Goal: Information Seeking & Learning: Learn about a topic

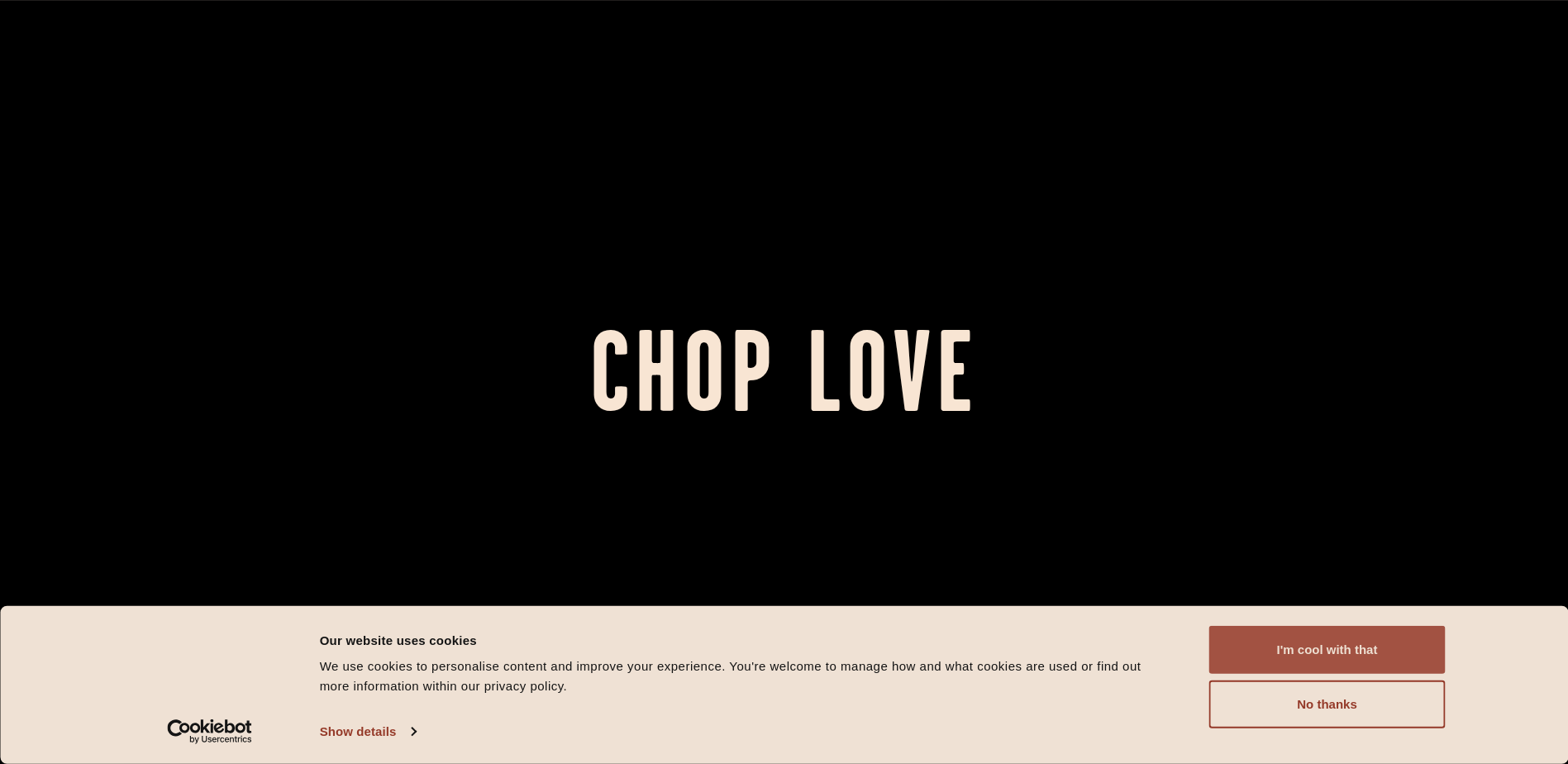
click at [1301, 644] on button "I'm cool with that" at bounding box center [1327, 650] width 236 height 48
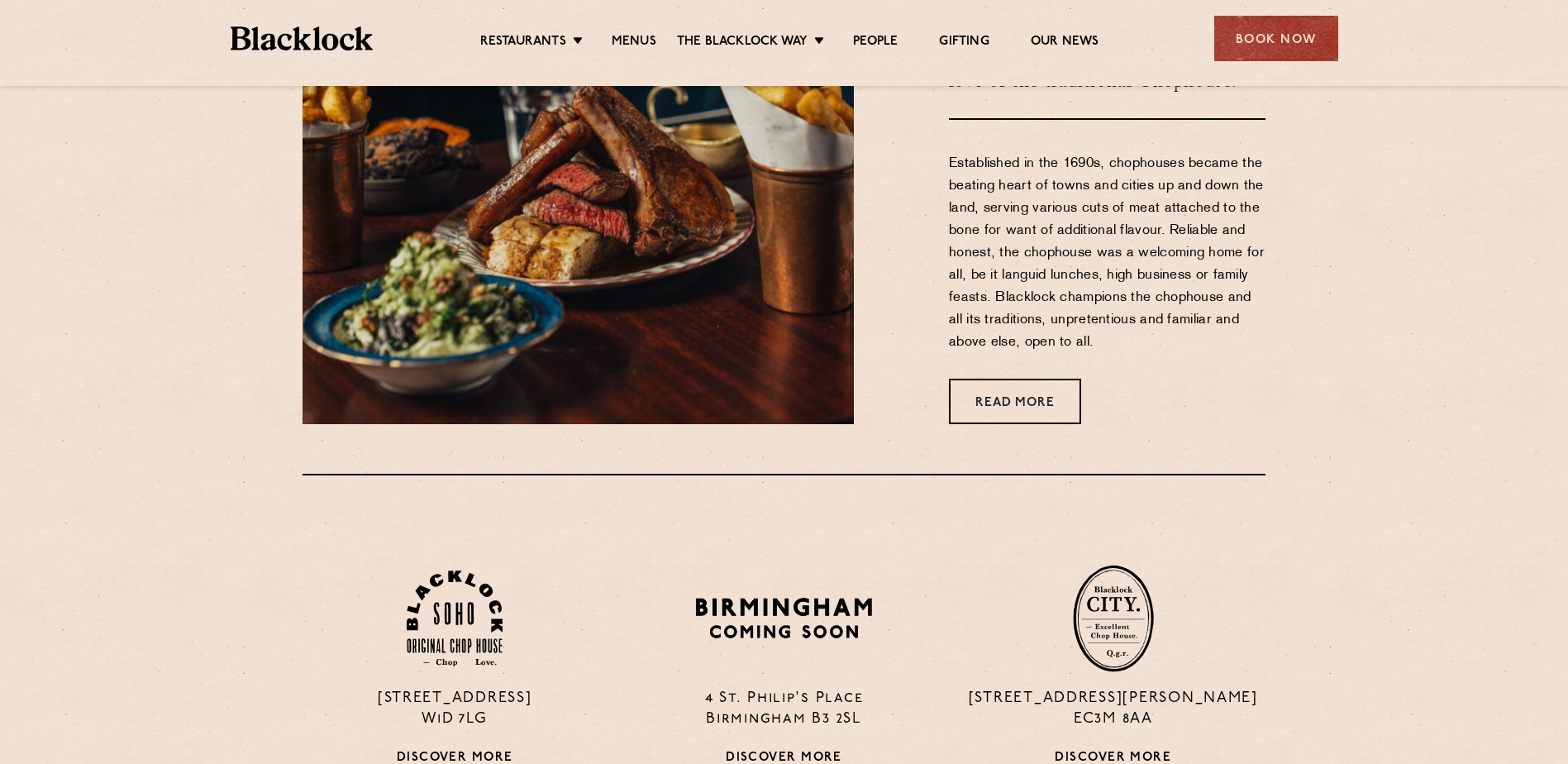
scroll to position [909, 0]
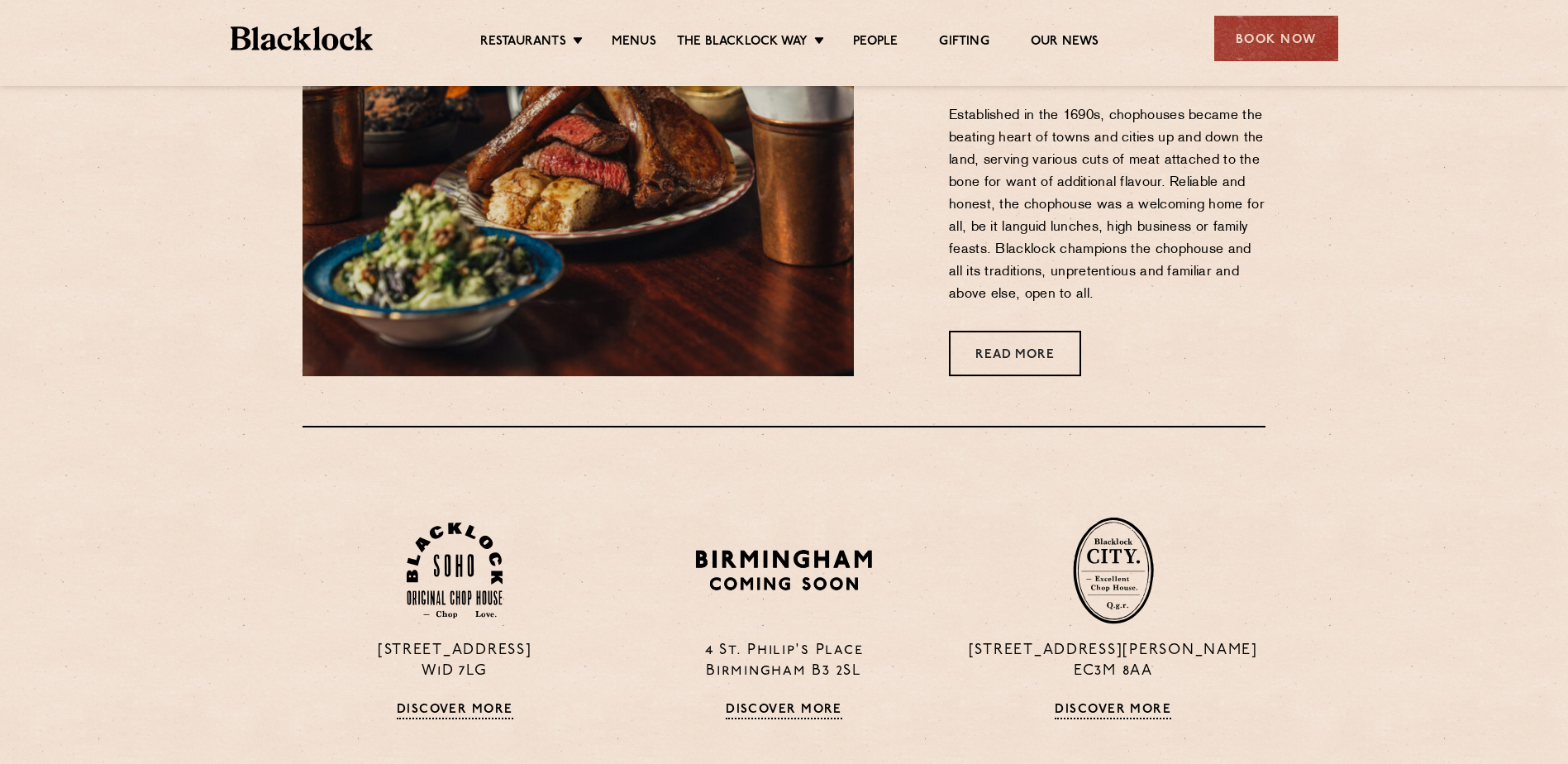
drag, startPoint x: 1283, startPoint y: 55, endPoint x: 1230, endPoint y: 131, distance: 92.7
click at [1230, 131] on p "Established in the 1690s, chophouses became the beating heart of towns and citi…" at bounding box center [1107, 205] width 316 height 201
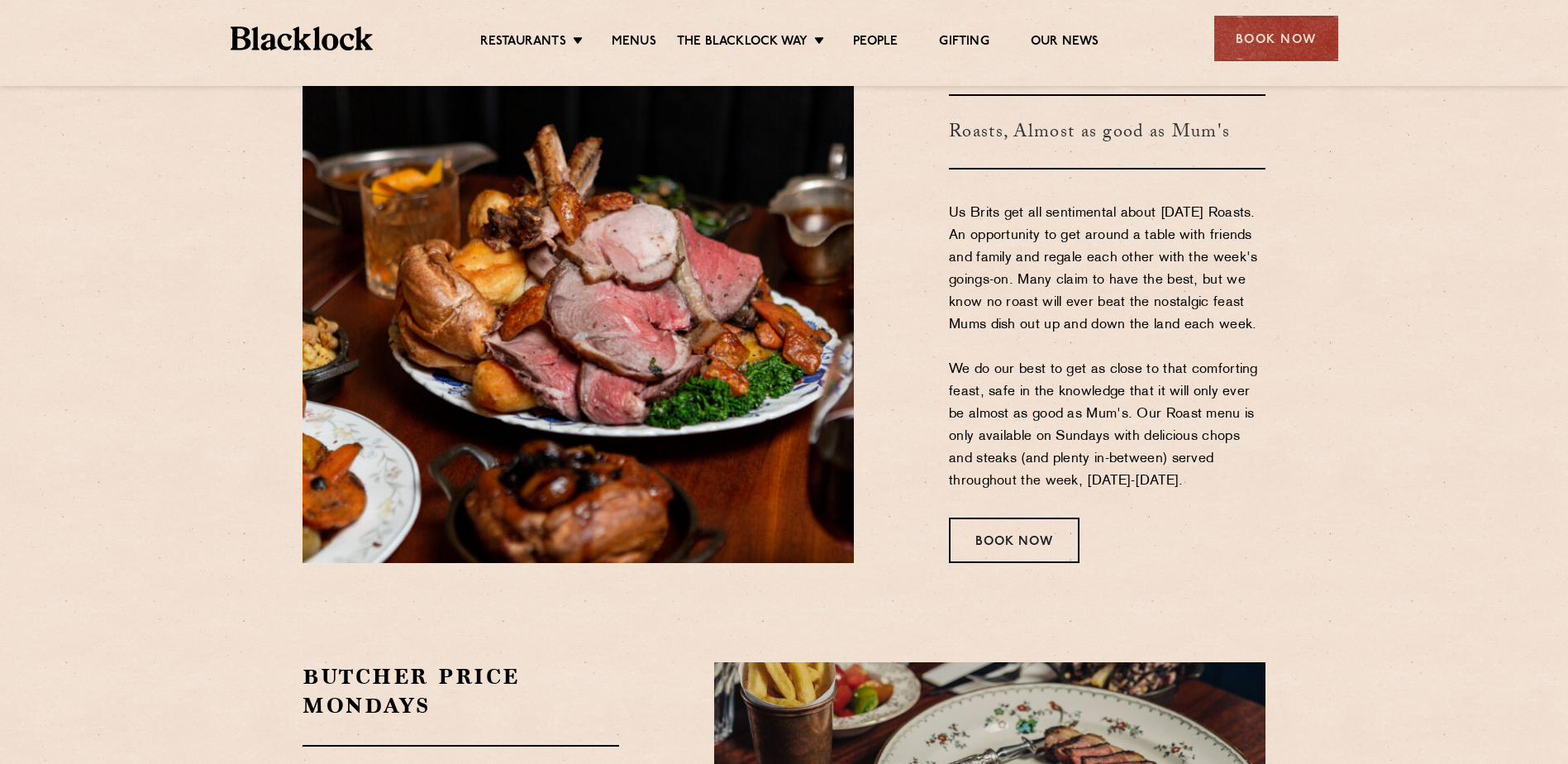
scroll to position [2729, 0]
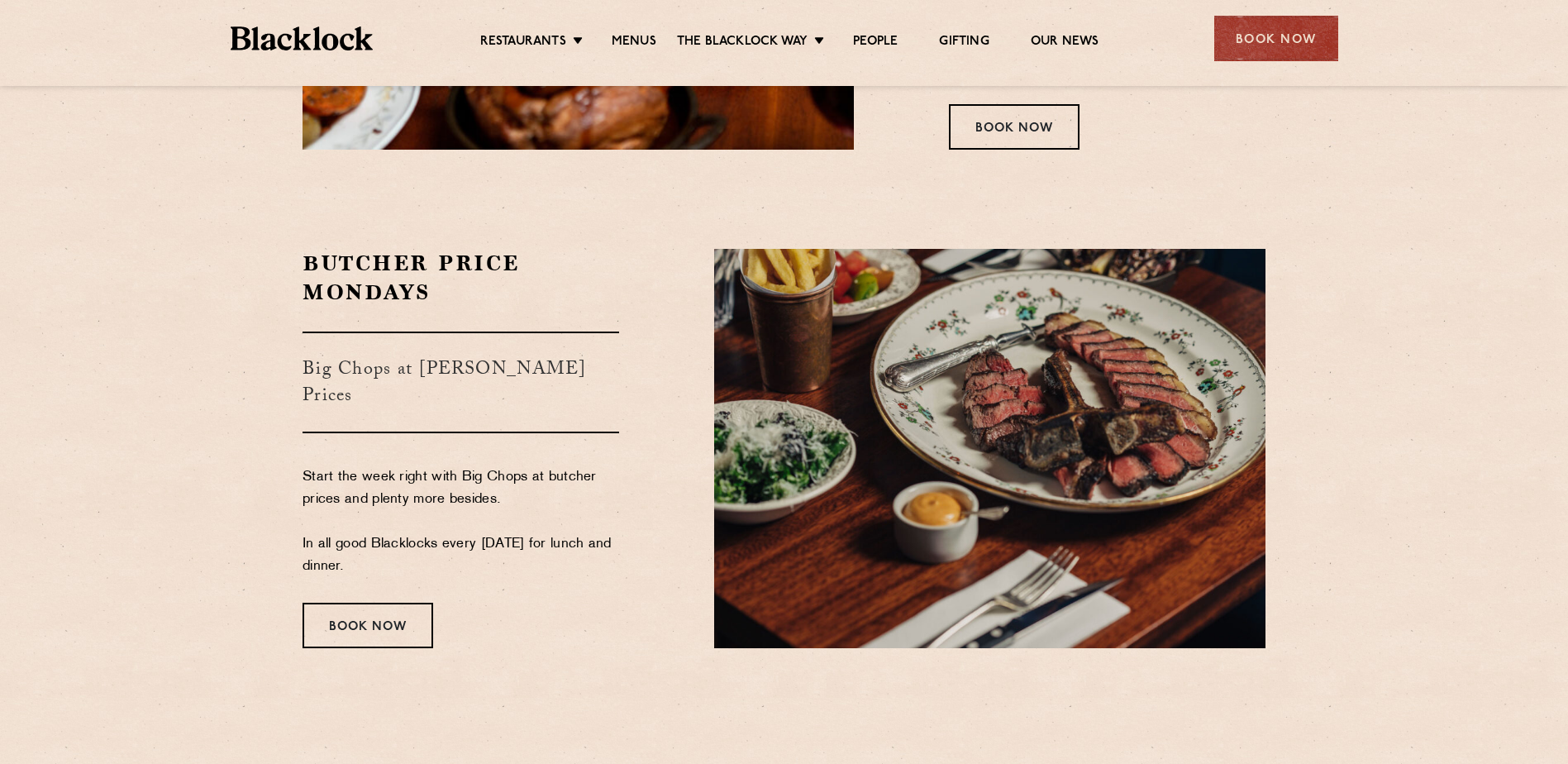
drag, startPoint x: 365, startPoint y: 595, endPoint x: 317, endPoint y: 441, distance: 161.3
click at [221, 357] on section "Butcher Price Mondays Big Chops at Butcher's Prices Start the week right with B…" at bounding box center [784, 448] width 1568 height 498
click at [396, 603] on div "Book Now" at bounding box center [367, 625] width 131 height 45
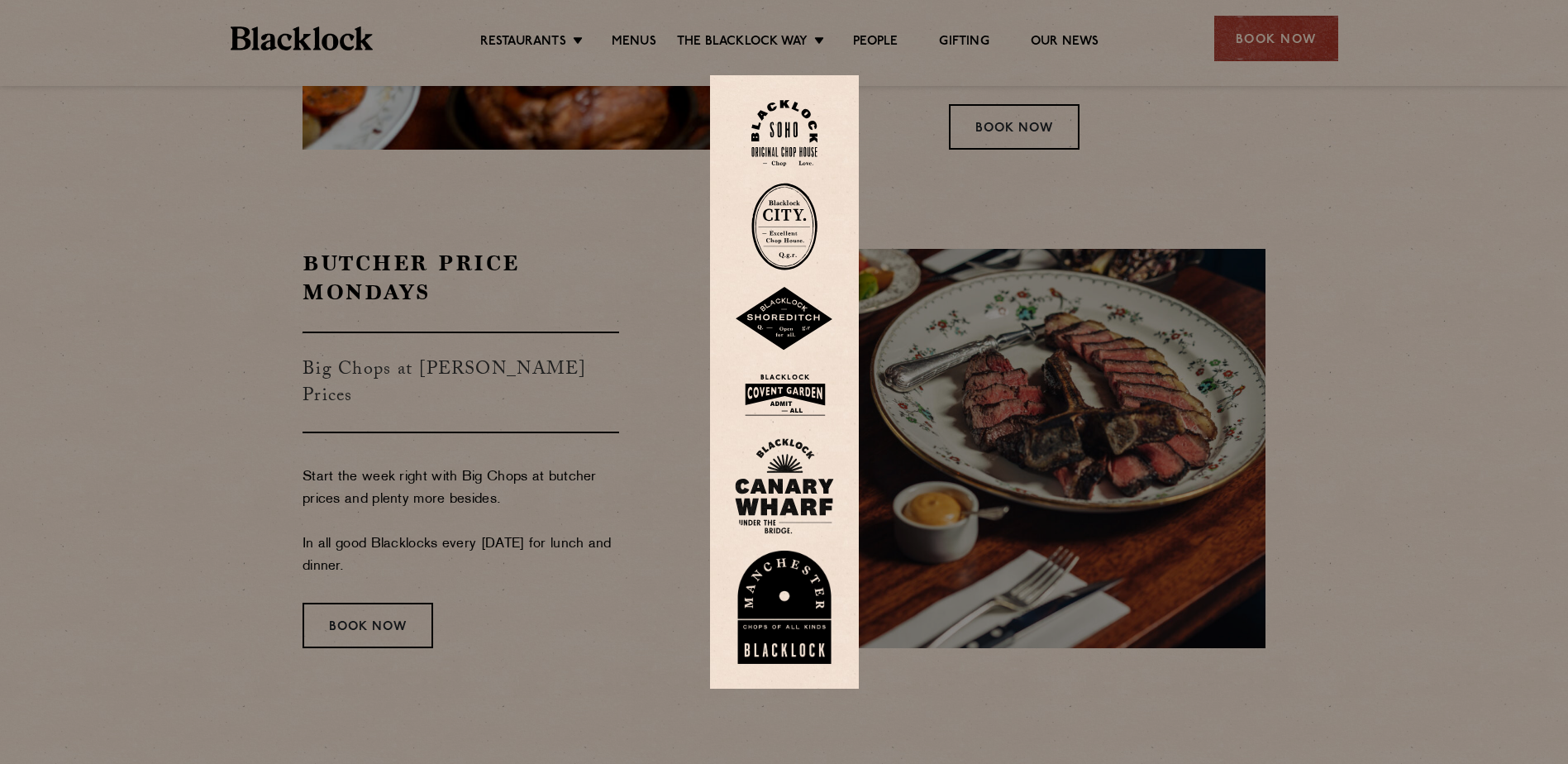
click at [472, 314] on div at bounding box center [784, 382] width 1568 height 764
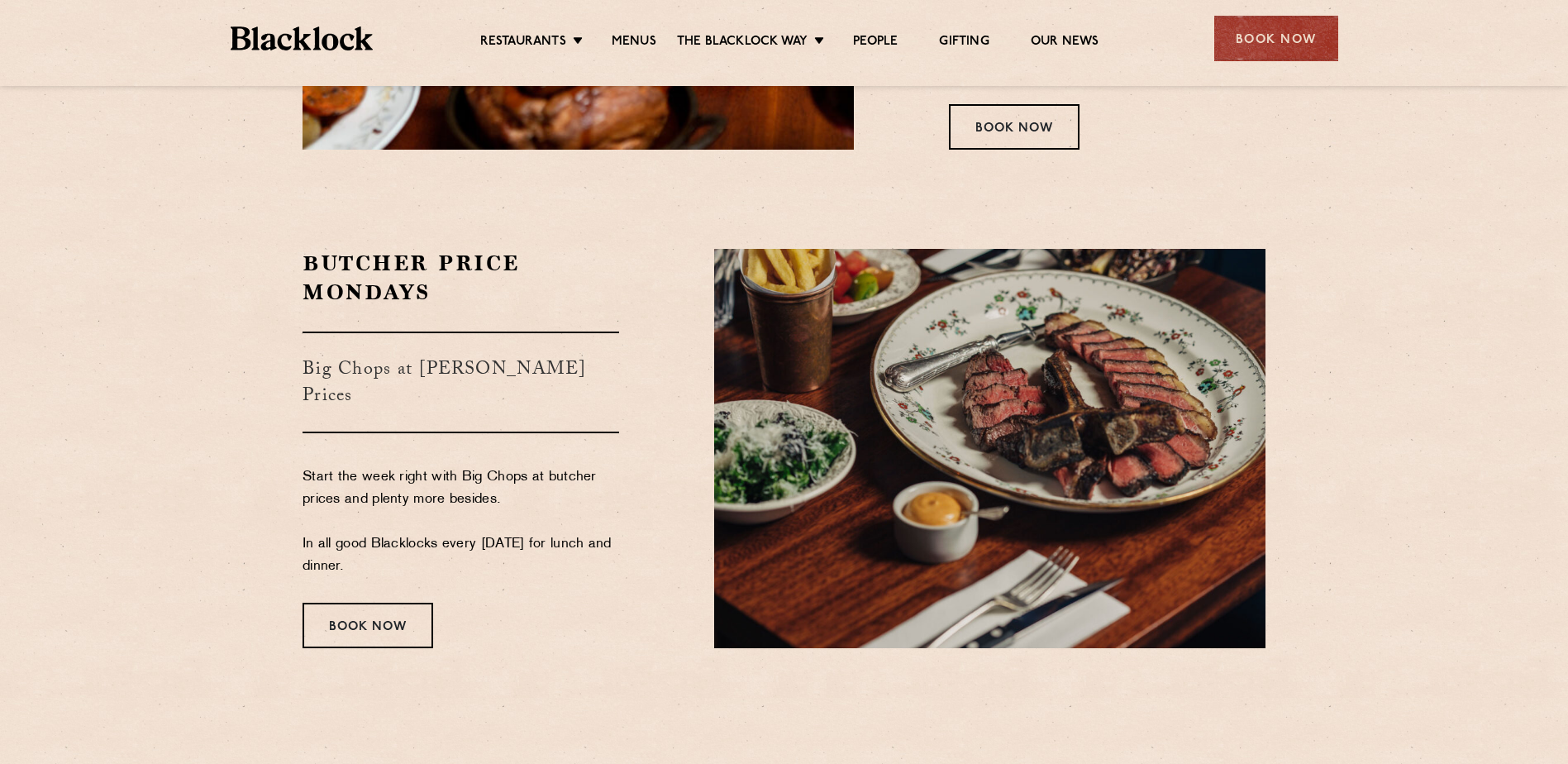
click at [473, 230] on section "Butcher Price Mondays Big Chops at Butcher's Prices Start the week right with B…" at bounding box center [784, 448] width 1568 height 498
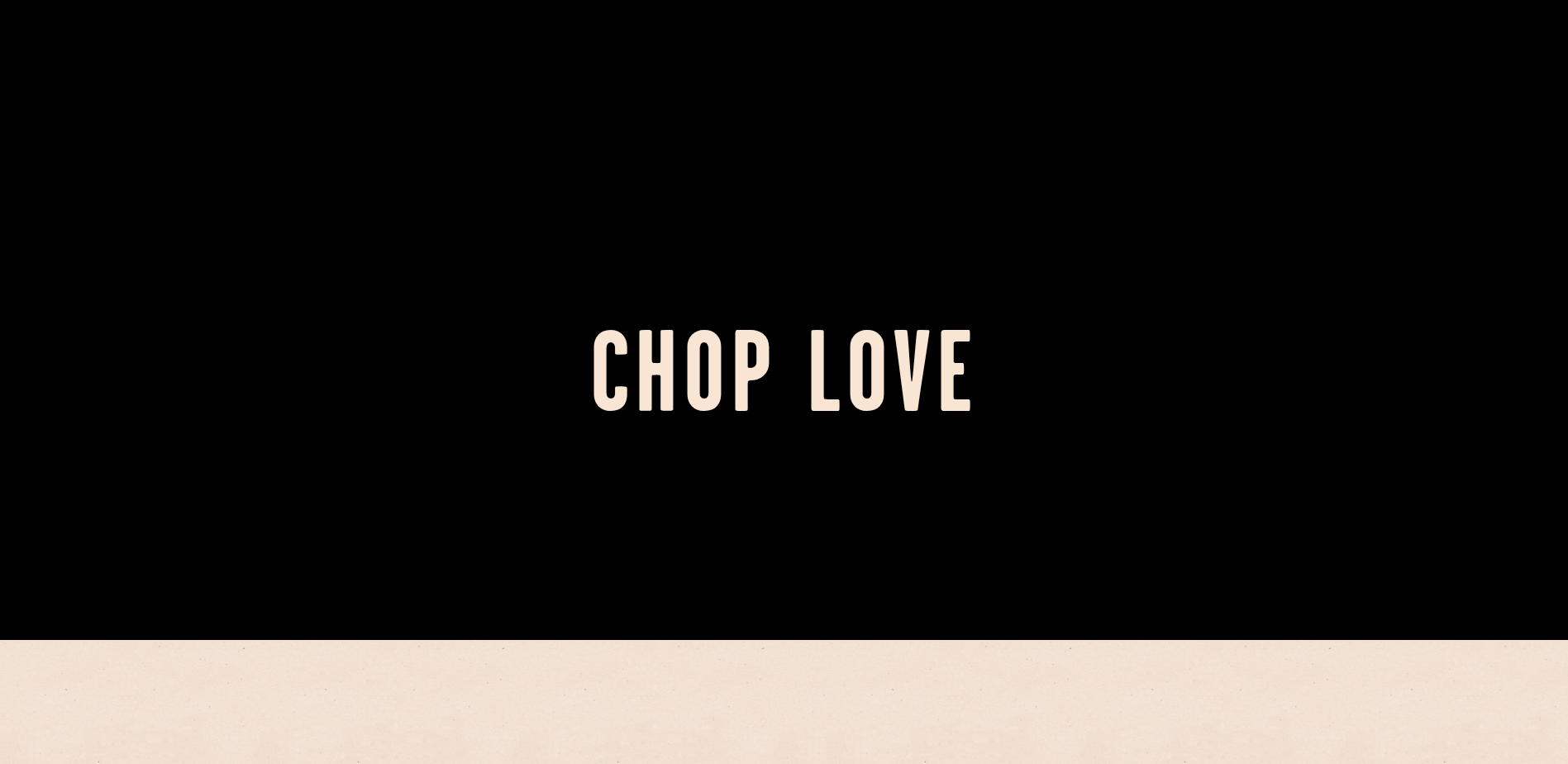
scroll to position [579, 0]
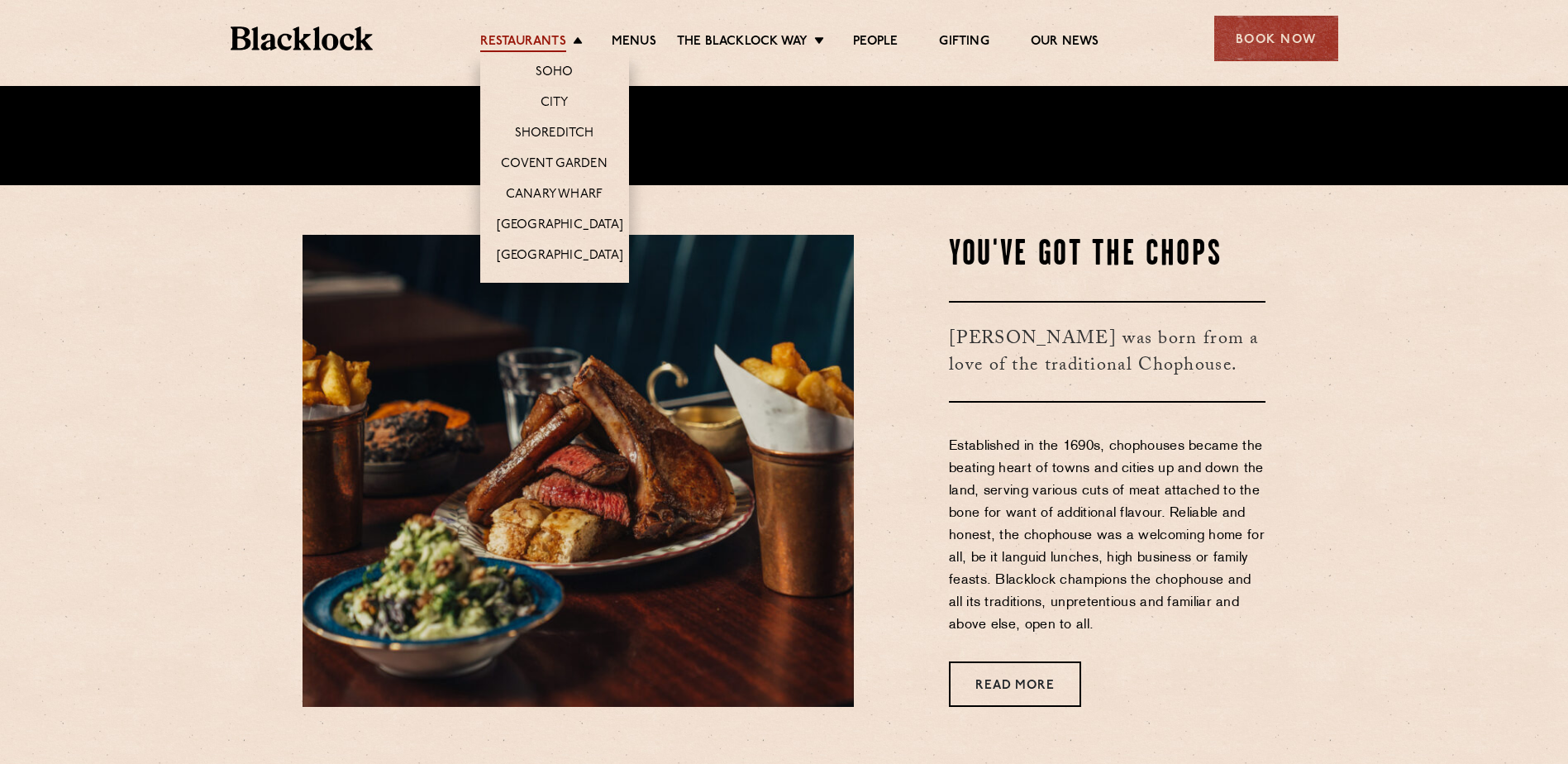
click at [535, 45] on link "Restaurants" at bounding box center [523, 43] width 86 height 18
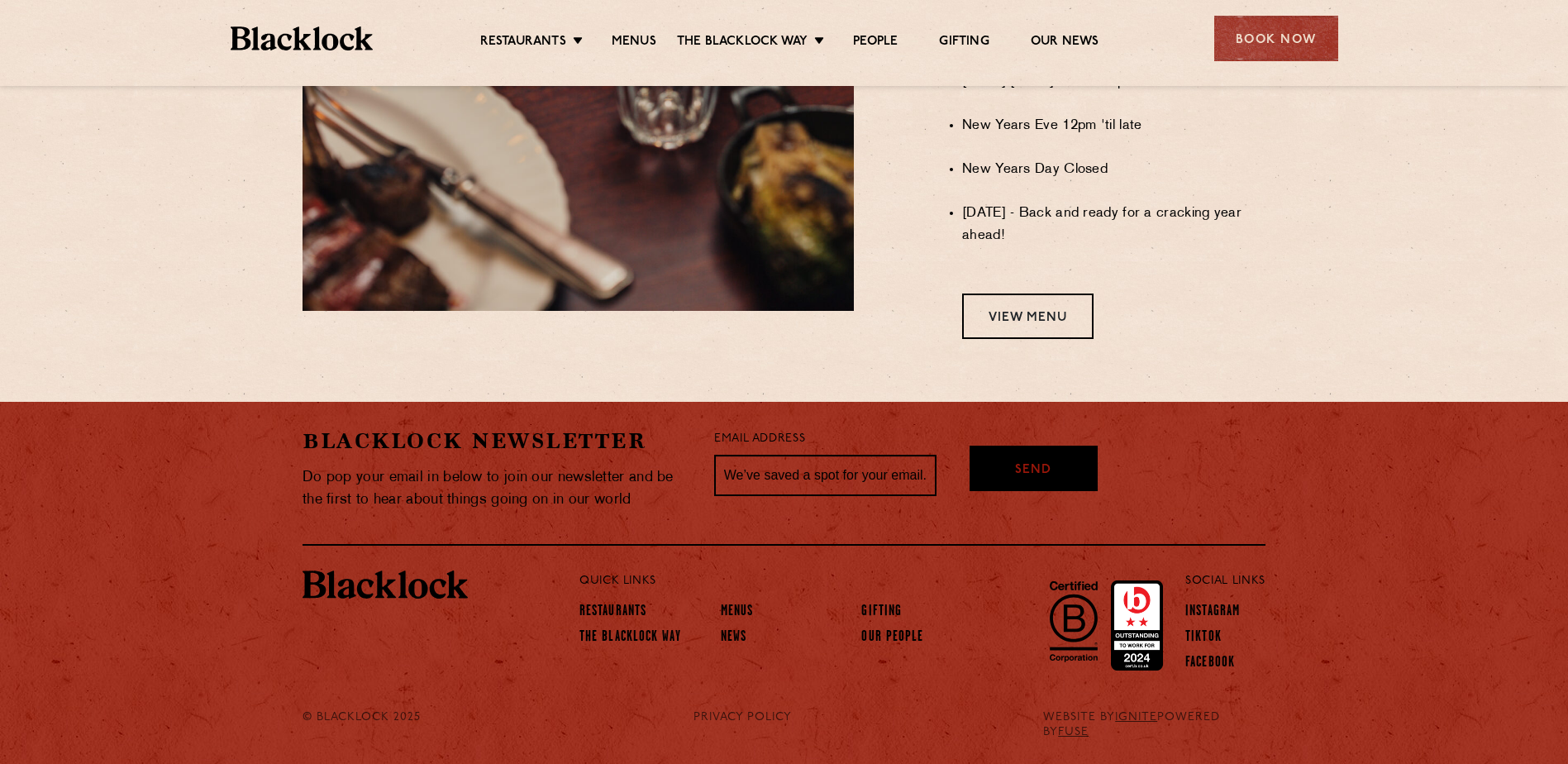
scroll to position [1404, 0]
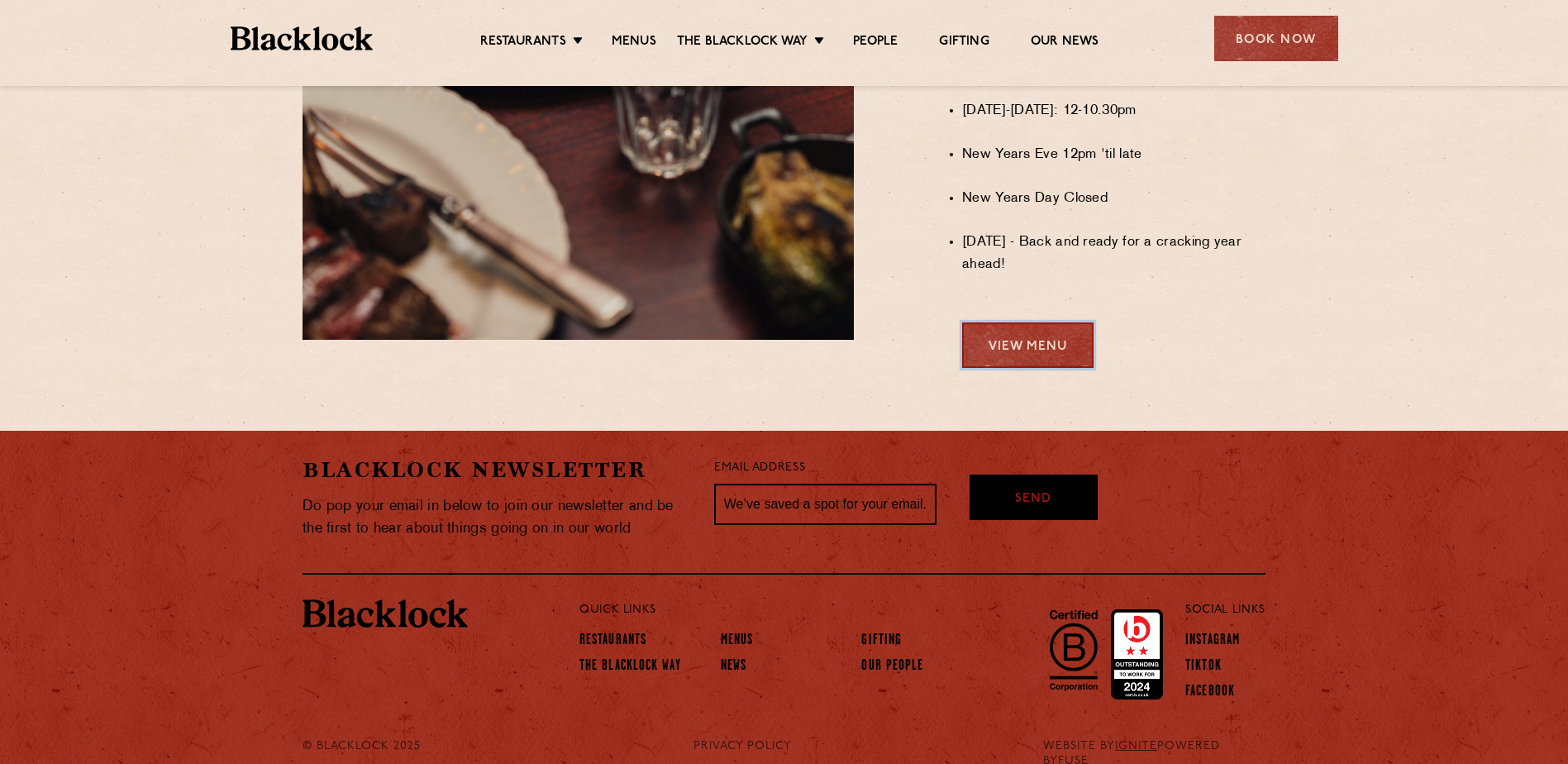
click at [1057, 357] on link "View Menu" at bounding box center [1027, 345] width 131 height 45
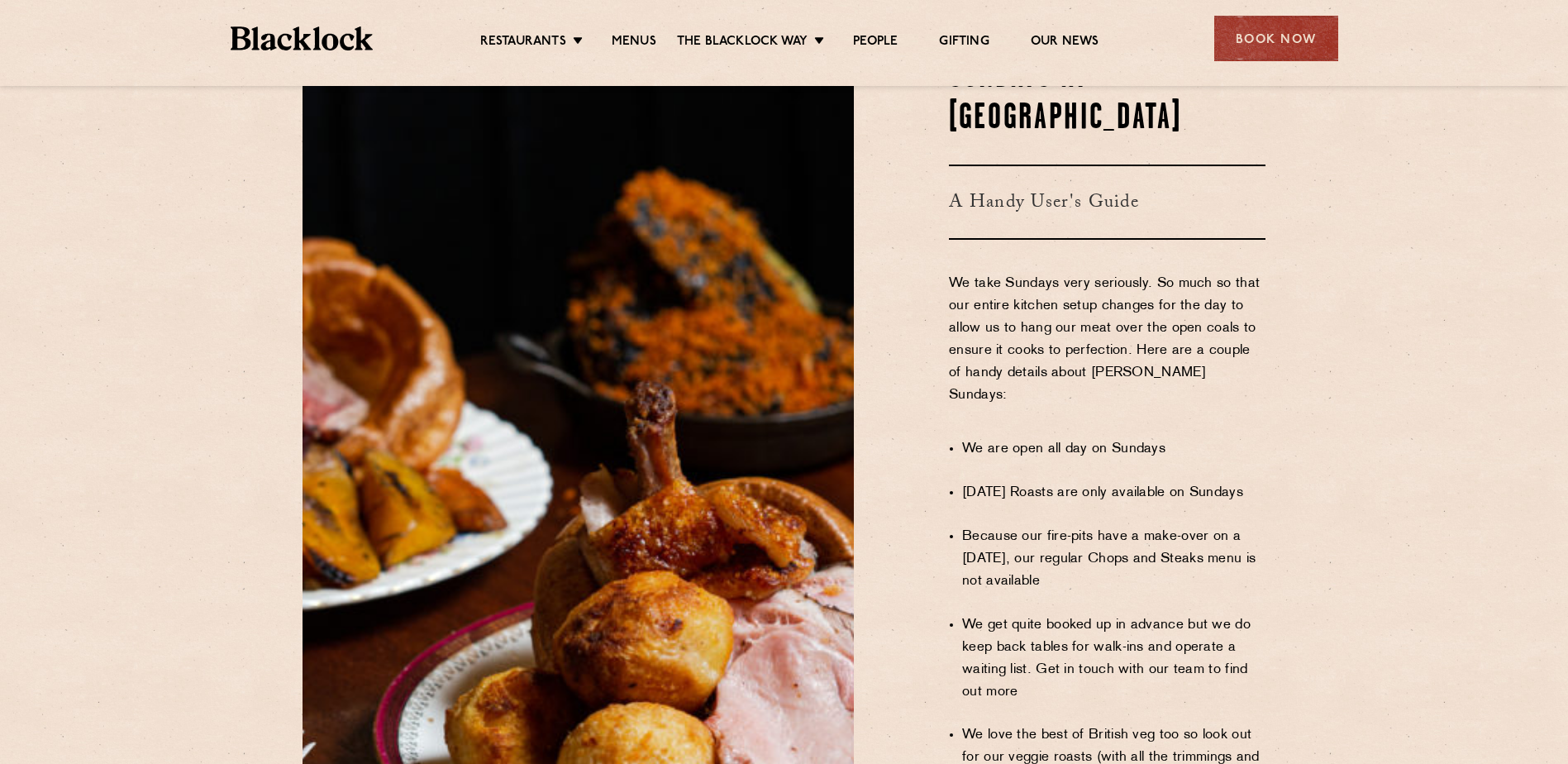
scroll to position [680, 0]
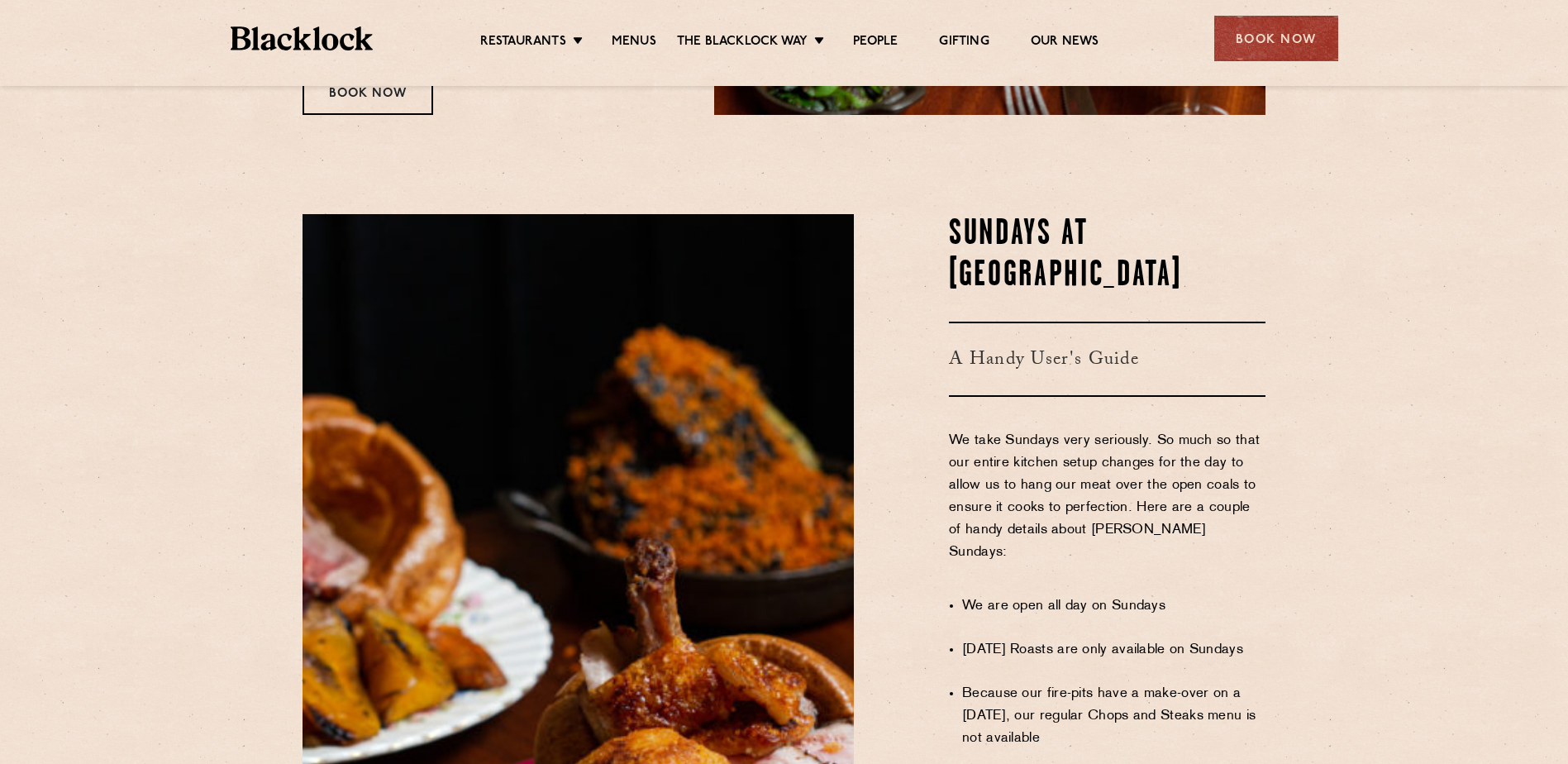
click at [1352, 400] on section "Sundays at Blacklock A Handy User's Guide We take Sundays very seriously. So mu…" at bounding box center [784, 721] width 1568 height 1113
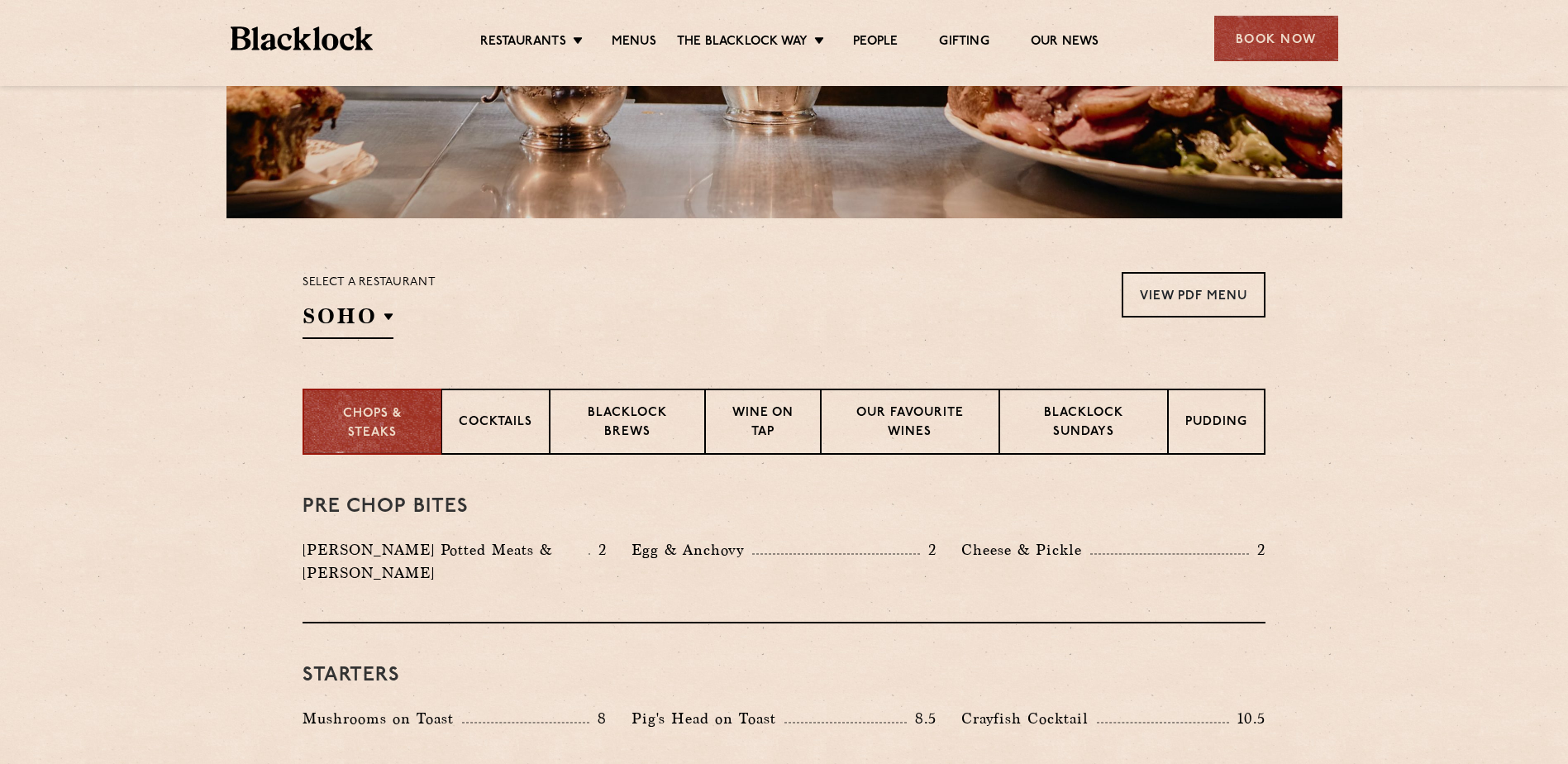
scroll to position [497, 0]
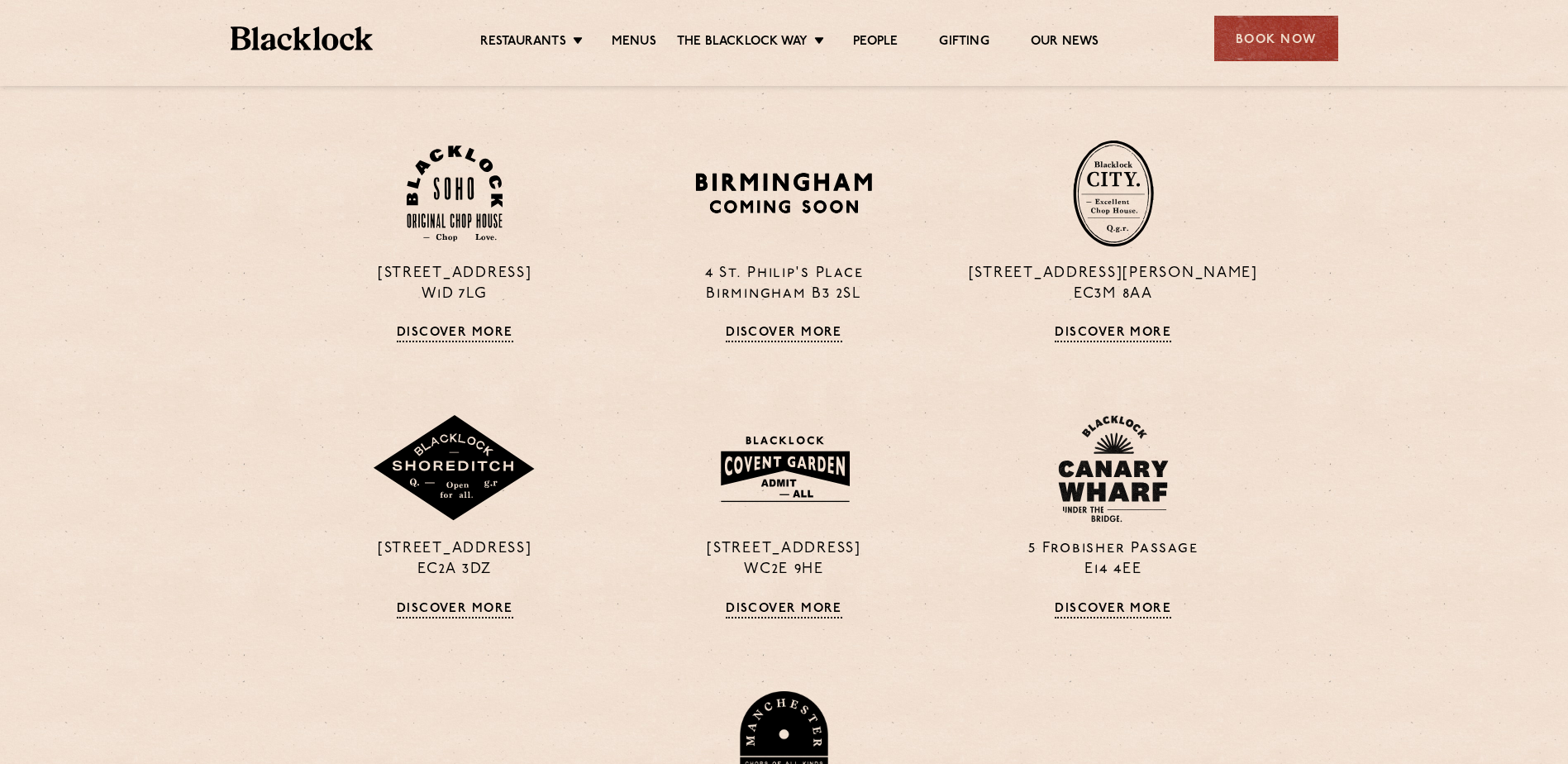
scroll to position [661, 0]
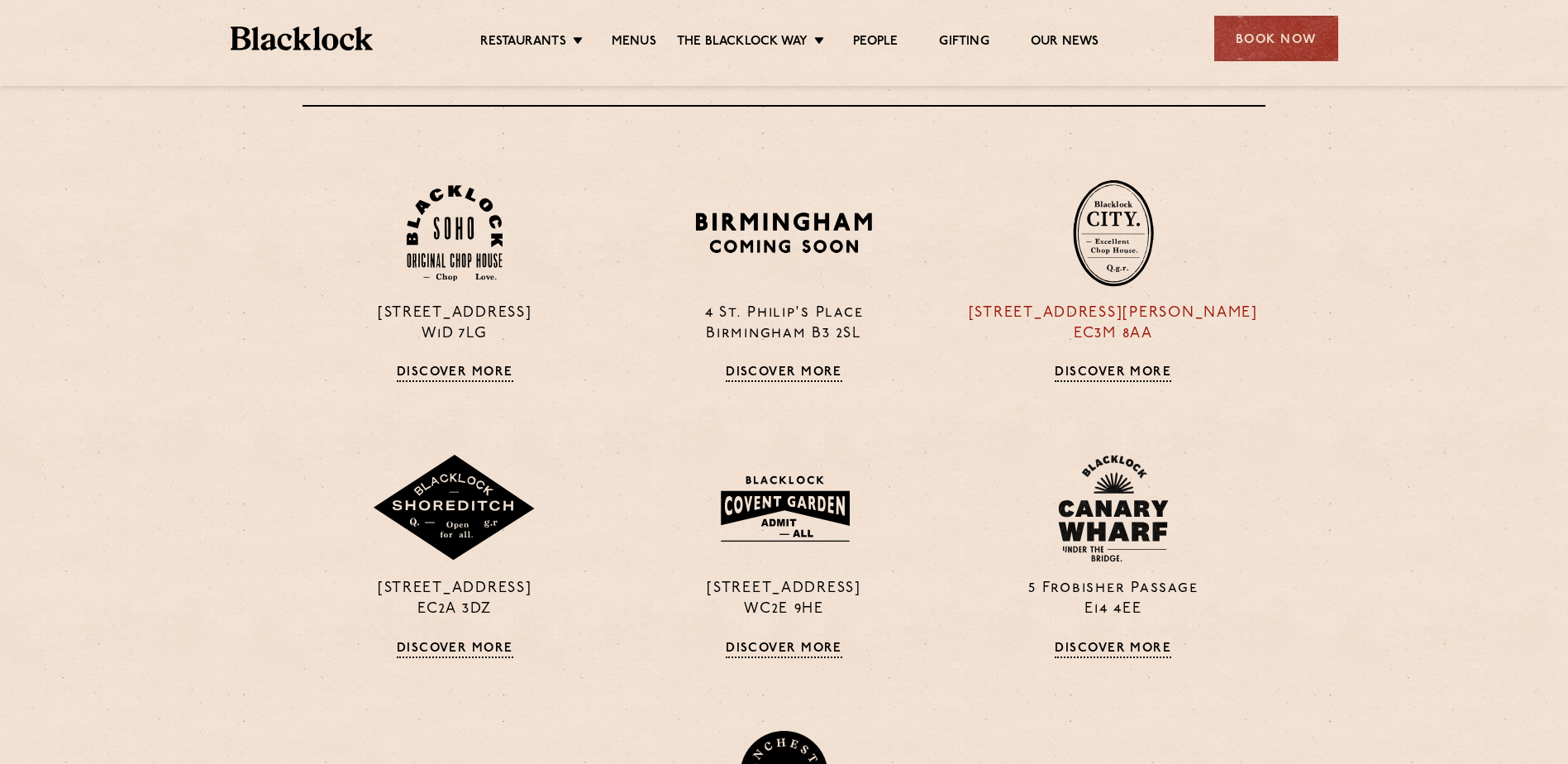
drag, startPoint x: 1264, startPoint y: 341, endPoint x: 1055, endPoint y: 312, distance: 211.0
click at [1055, 312] on p "13 Philpot Lane EC3M 8AA" at bounding box center [1113, 324] width 304 height 41
copy p "3 Philpot Lane EC3M 8AA"
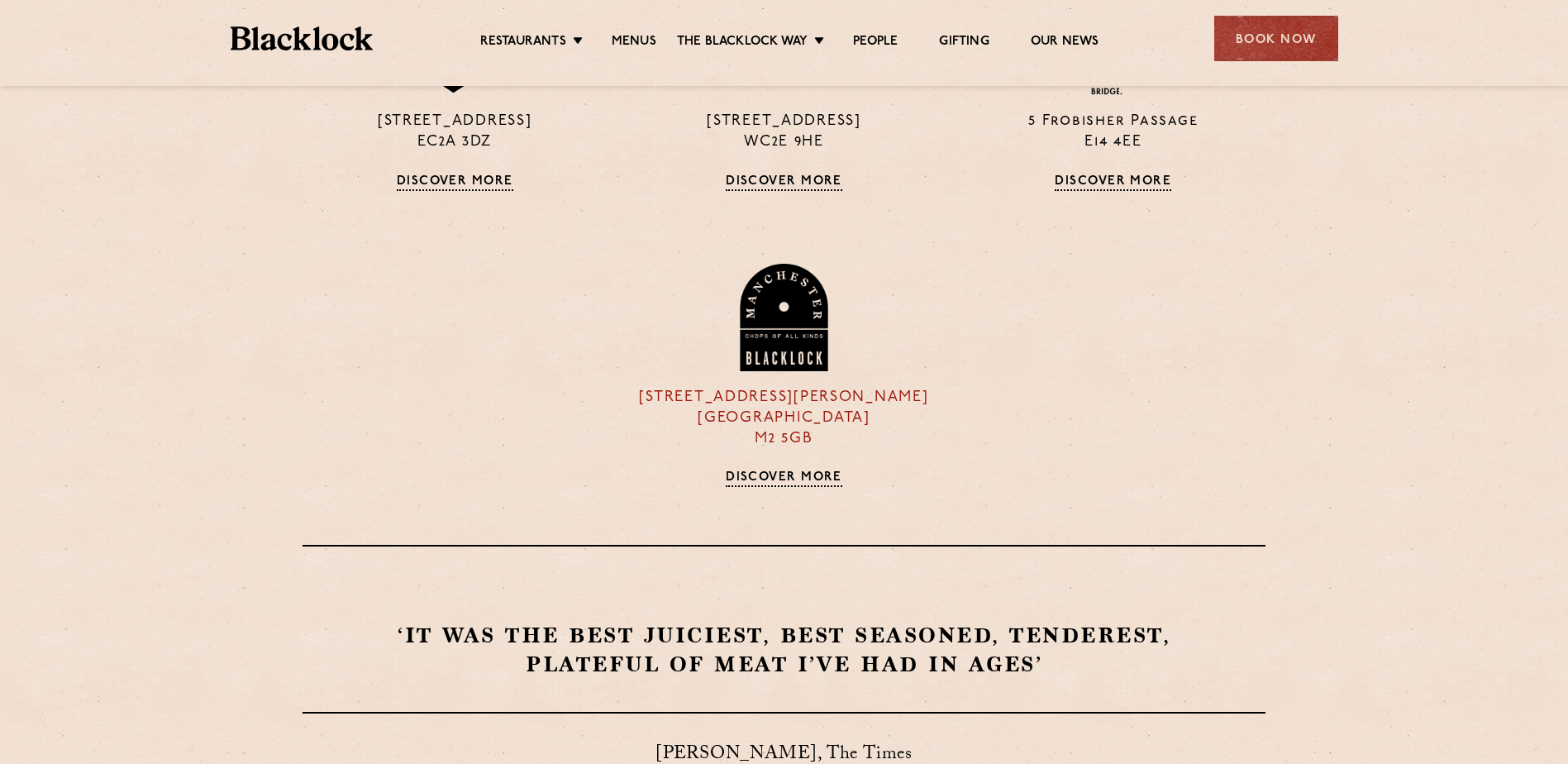
scroll to position [579, 0]
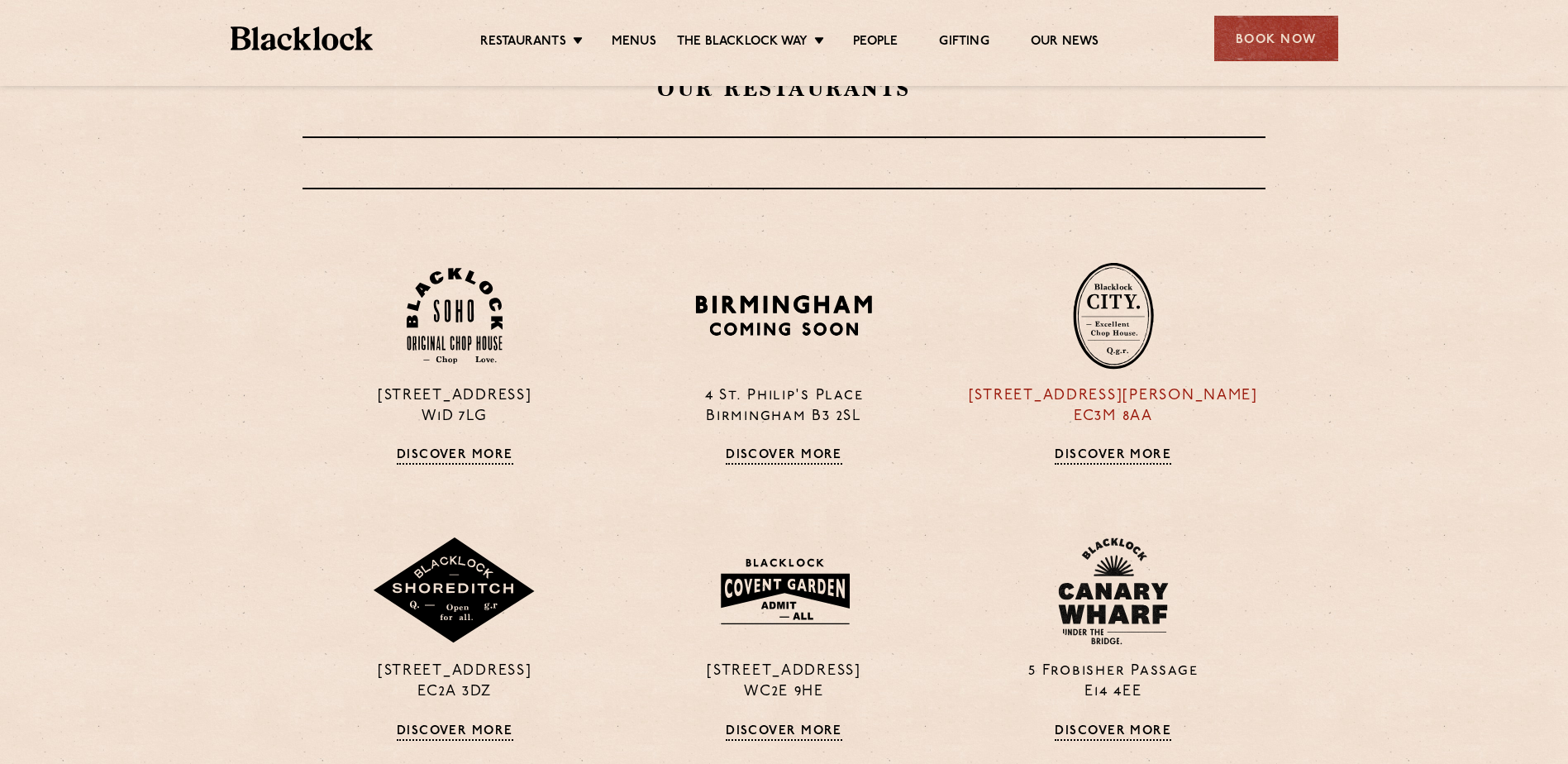
copy p "3 Philpot Lane EC3M 8AA"
drag, startPoint x: 1278, startPoint y: 428, endPoint x: 1288, endPoint y: 422, distance: 11.7
click at [1278, 428] on div "24 Great Windmill Street W1D 7LG Discover More 4 St. Philip's Place Birmingham …" at bounding box center [783, 660] width 1004 height 874
drag, startPoint x: 1315, startPoint y: 414, endPoint x: 1048, endPoint y: 392, distance: 267.9
click at [1048, 392] on section "24 Great Windmill Street W1D 7LG Discover More 4 St. Philip's Place Birmingham …" at bounding box center [784, 677] width 1568 height 908
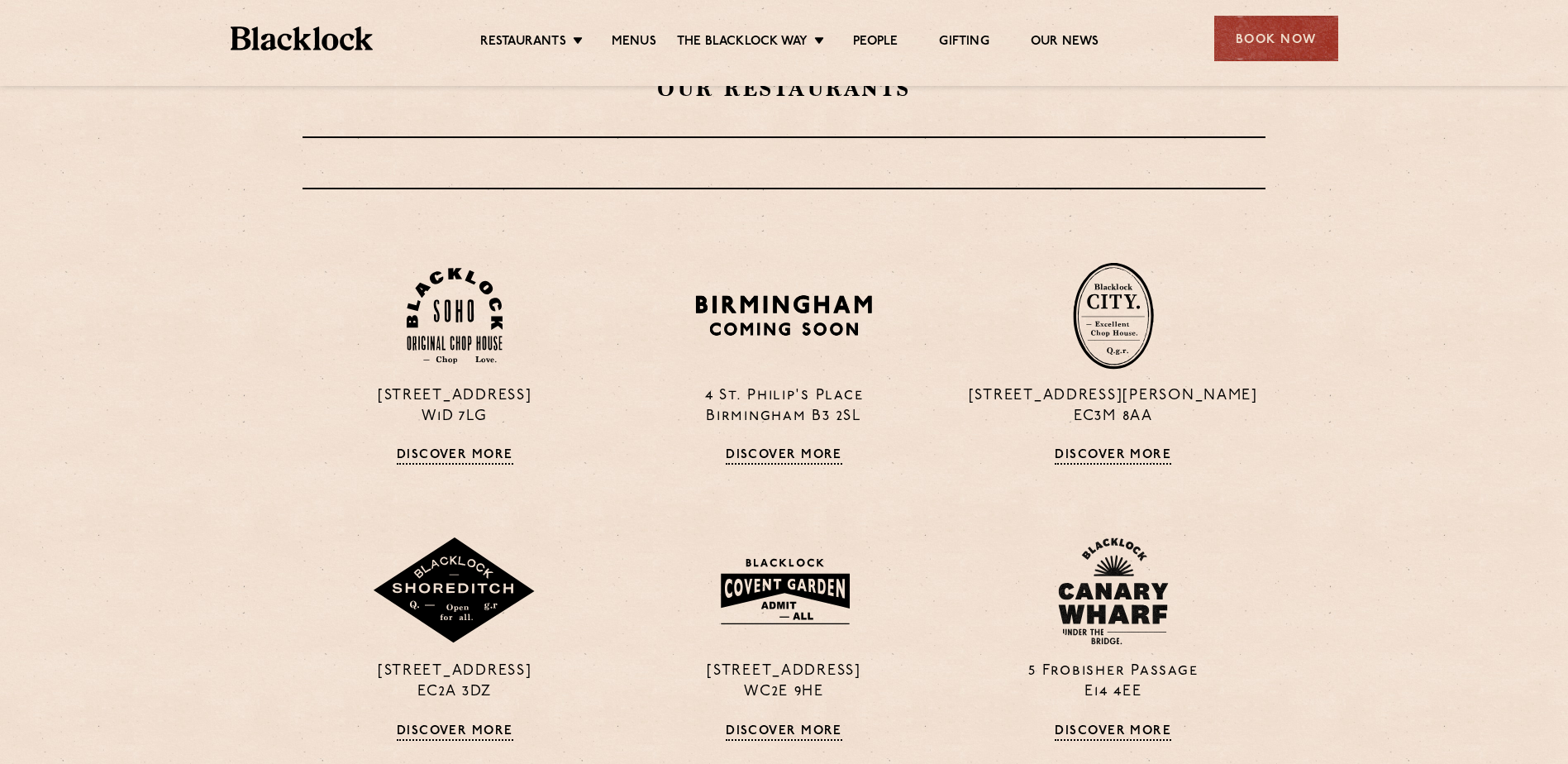
copy p "13 Philpot Lane EC3M 8AA"
click at [208, 399] on section "24 Great Windmill Street W1D 7LG Discover More 4 St. Philip's Place Birmingham …" at bounding box center [784, 677] width 1568 height 908
drag, startPoint x: 276, startPoint y: 389, endPoint x: 519, endPoint y: 420, distance: 245.0
click at [519, 420] on section "24 Great Windmill Street W1D 7LG Discover More 4 St. Philip's Place Birmingham …" at bounding box center [784, 677] width 1568 height 908
copy p "24 Great Windmill Street W1D 7LG"
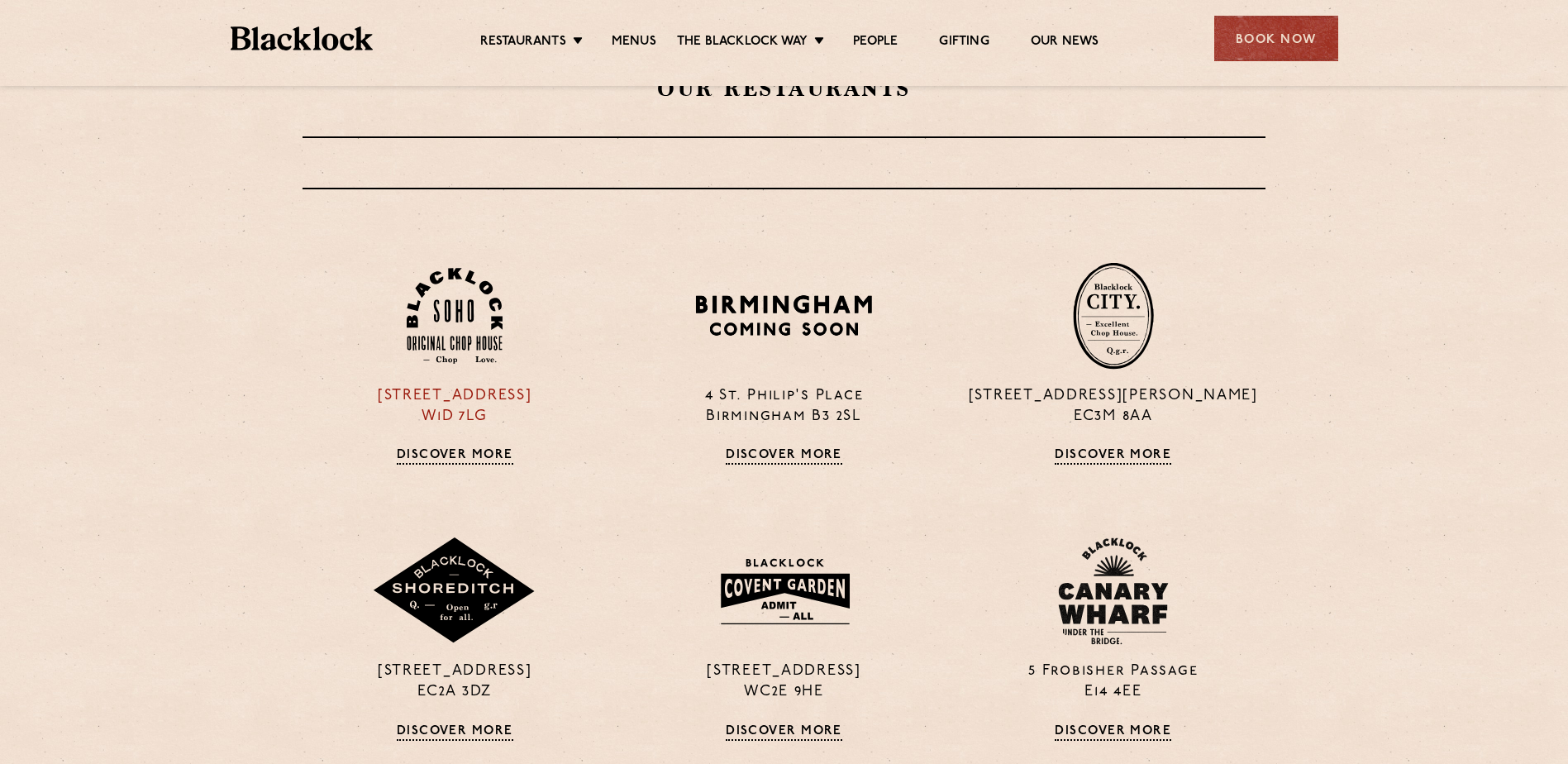
click at [474, 325] on img at bounding box center [454, 316] width 96 height 97
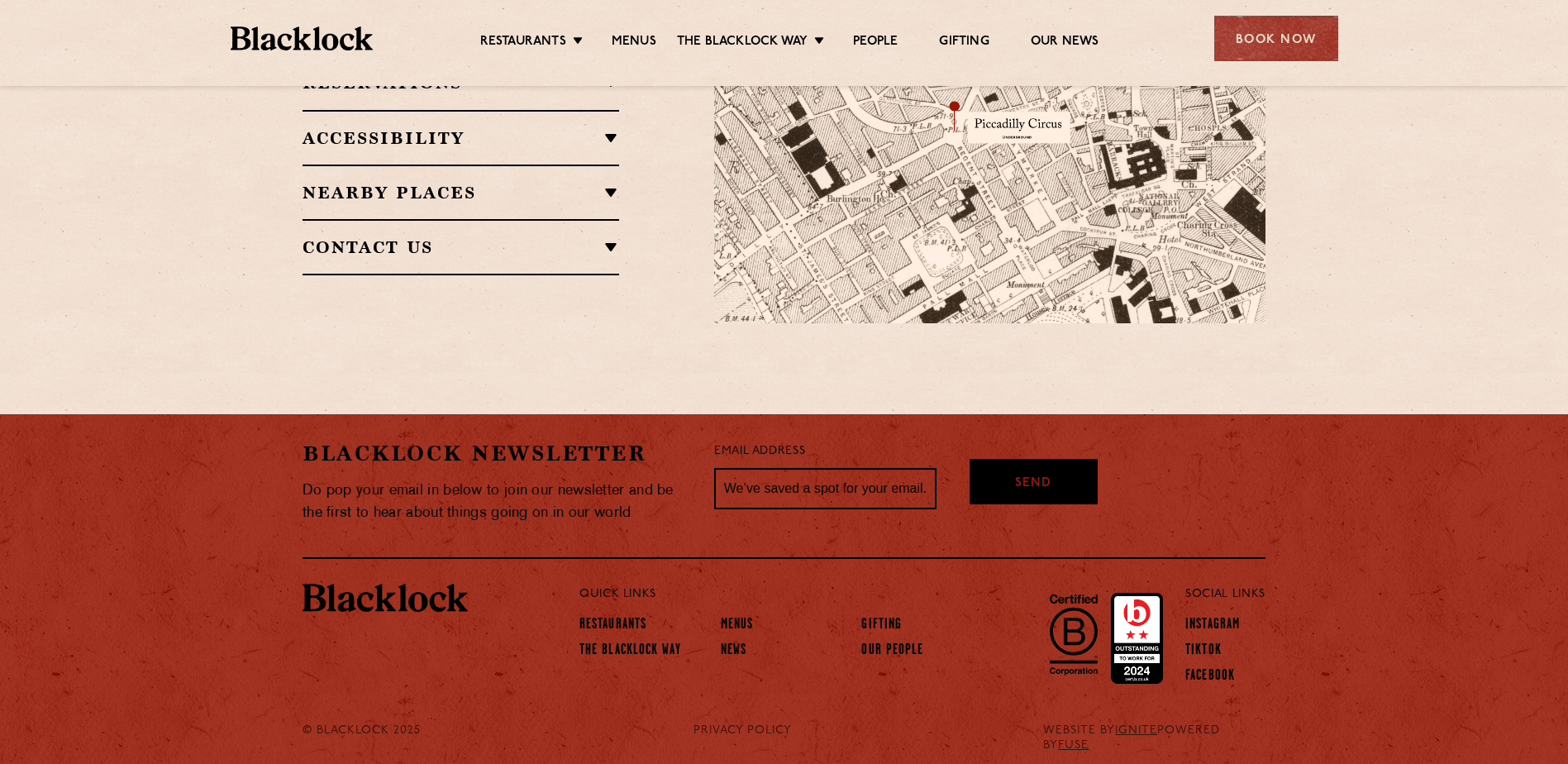
scroll to position [1239, 0]
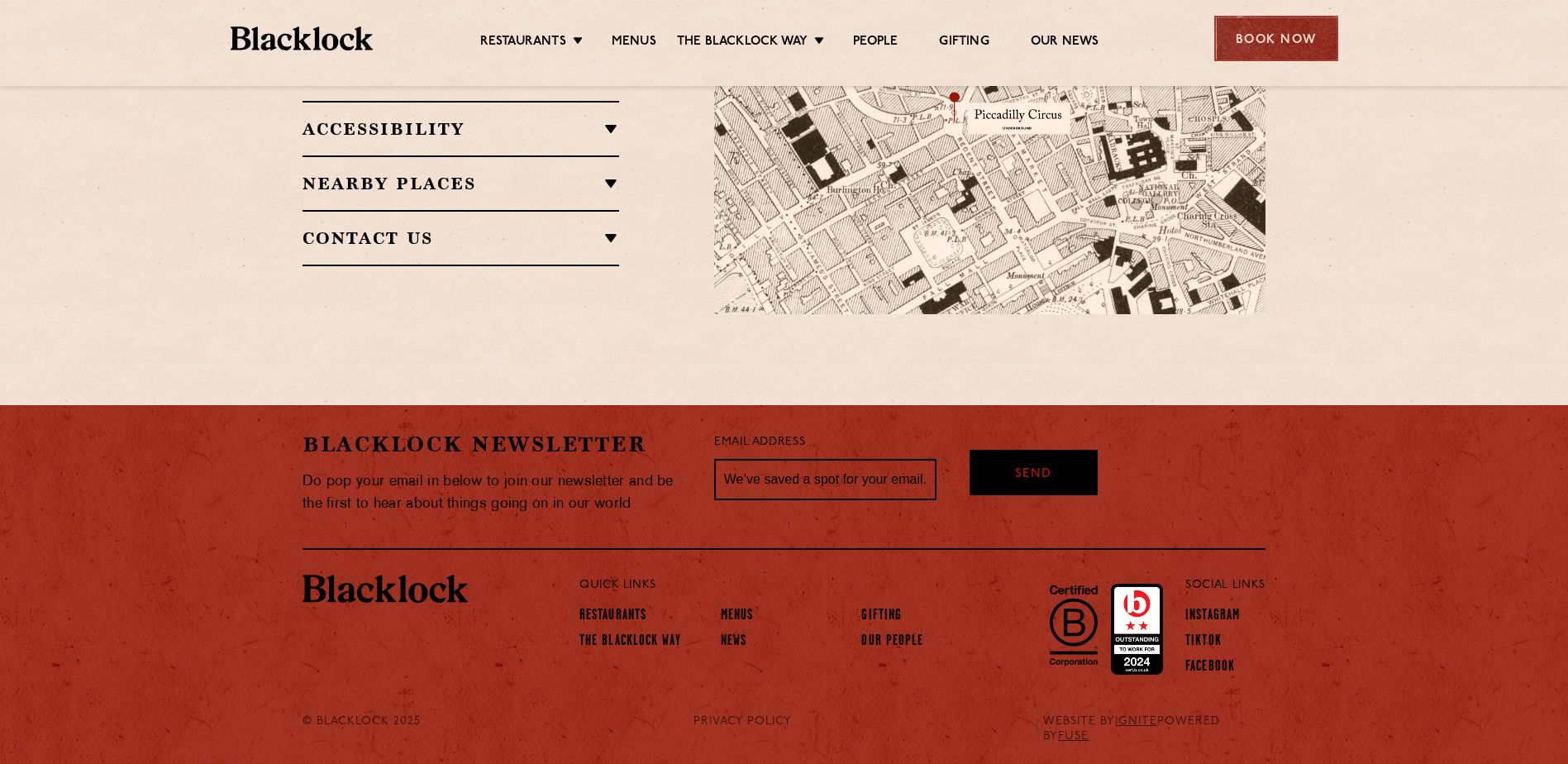
click at [1320, 54] on div "Book Now" at bounding box center [1276, 38] width 124 height 45
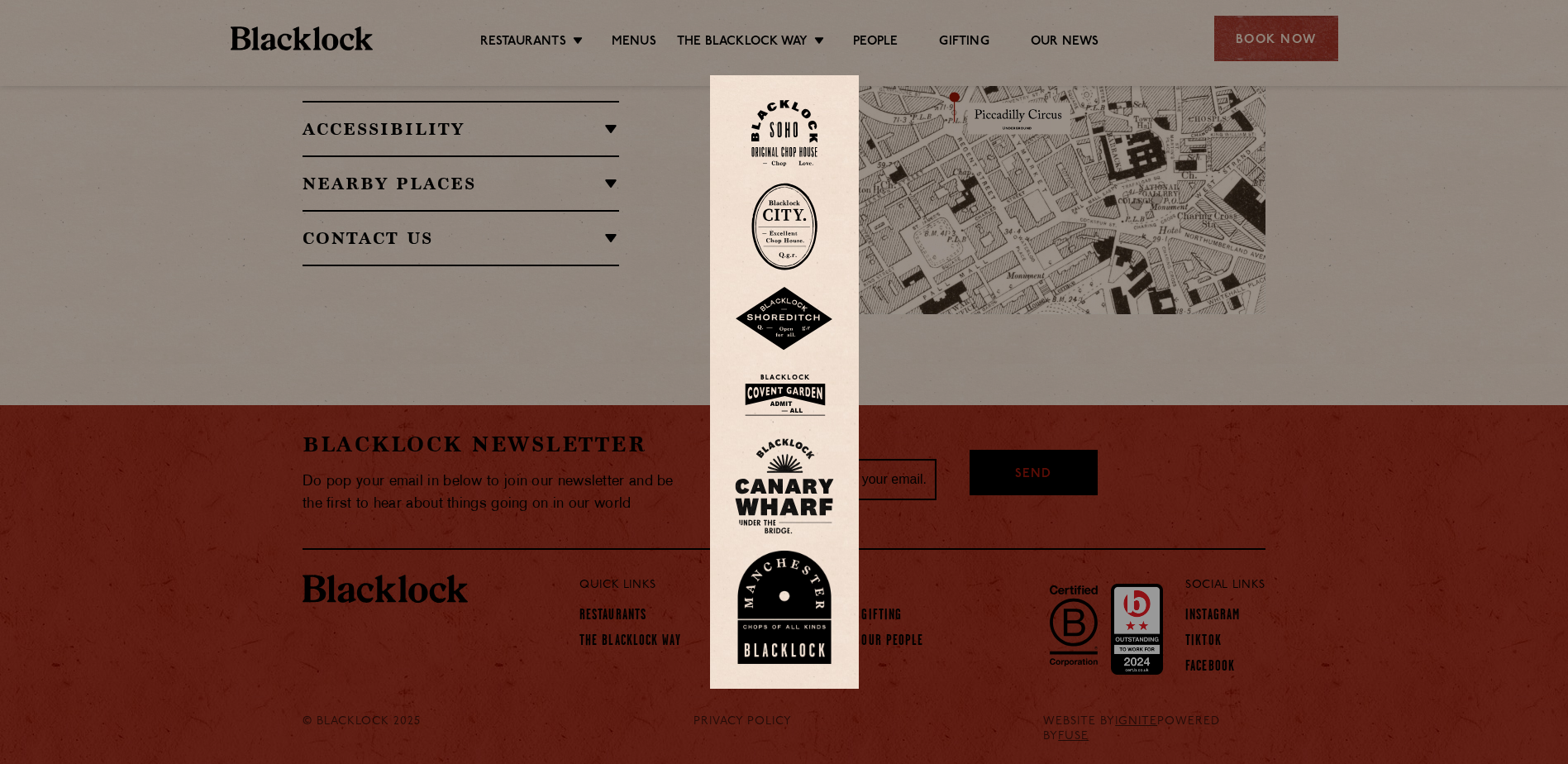
click at [799, 131] on img at bounding box center [784, 133] width 66 height 67
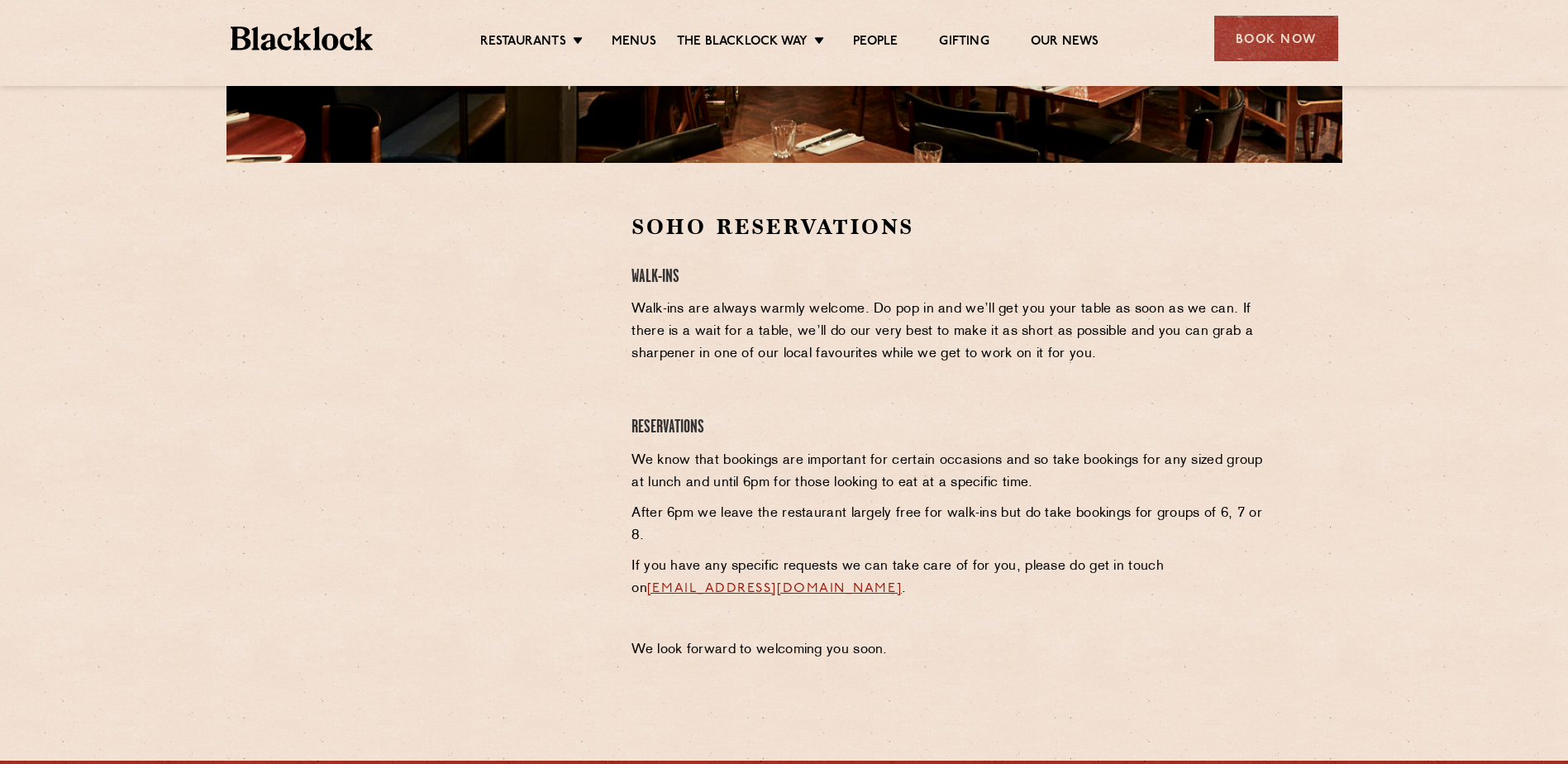
scroll to position [433, 0]
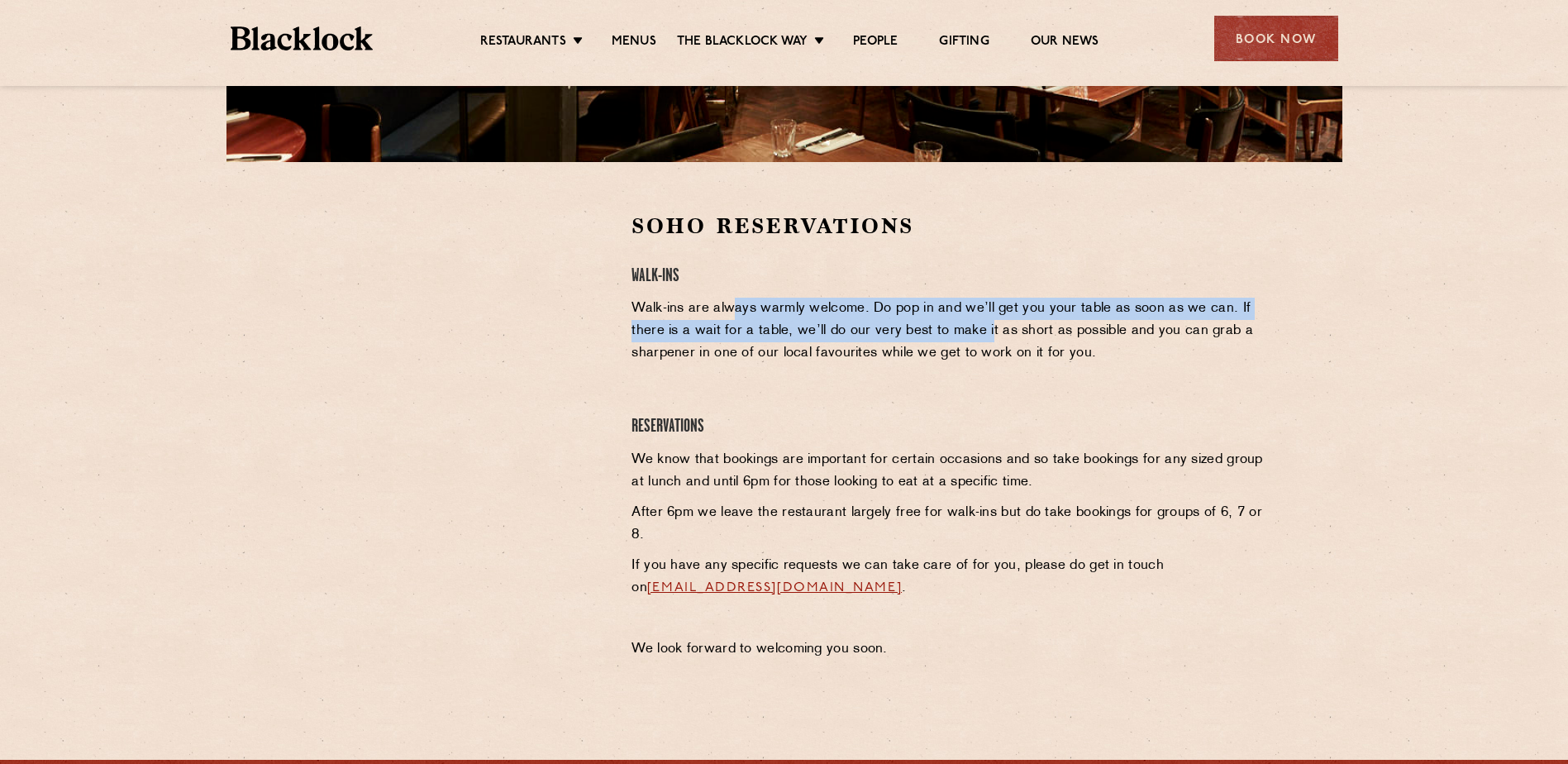
drag, startPoint x: 734, startPoint y: 305, endPoint x: 995, endPoint y: 344, distance: 263.9
click at [995, 344] on p "Walk-ins are always warmly welcome. Do pop in and we’ll get you your table as s…" at bounding box center [948, 331] width 633 height 67
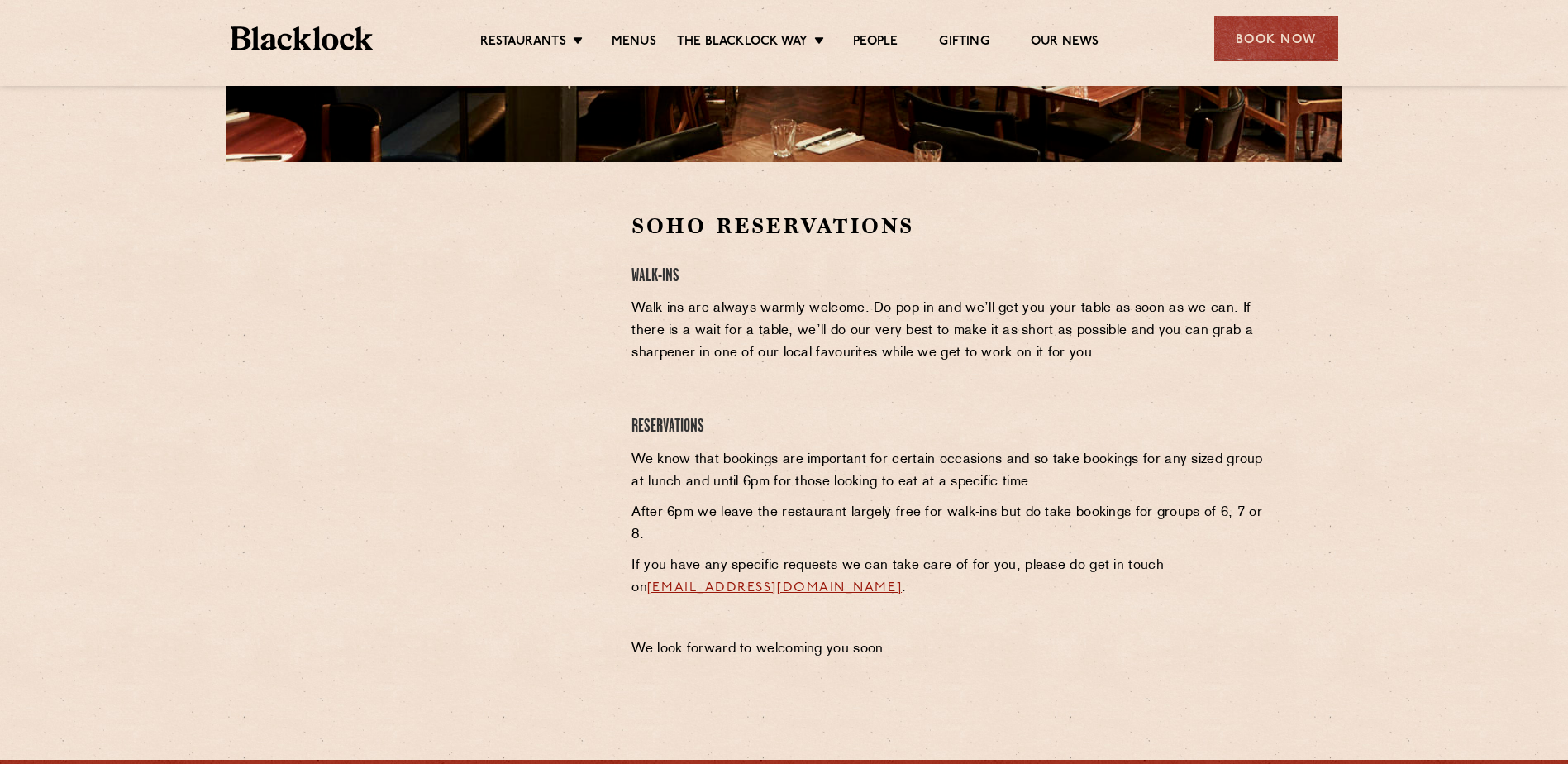
drag, startPoint x: 995, startPoint y: 344, endPoint x: 883, endPoint y: 391, distance: 121.5
click at [883, 391] on div "Soho Reservations Walk-Ins Walk-ins are always warmly welcome. Do pop in and we…" at bounding box center [948, 440] width 658 height 457
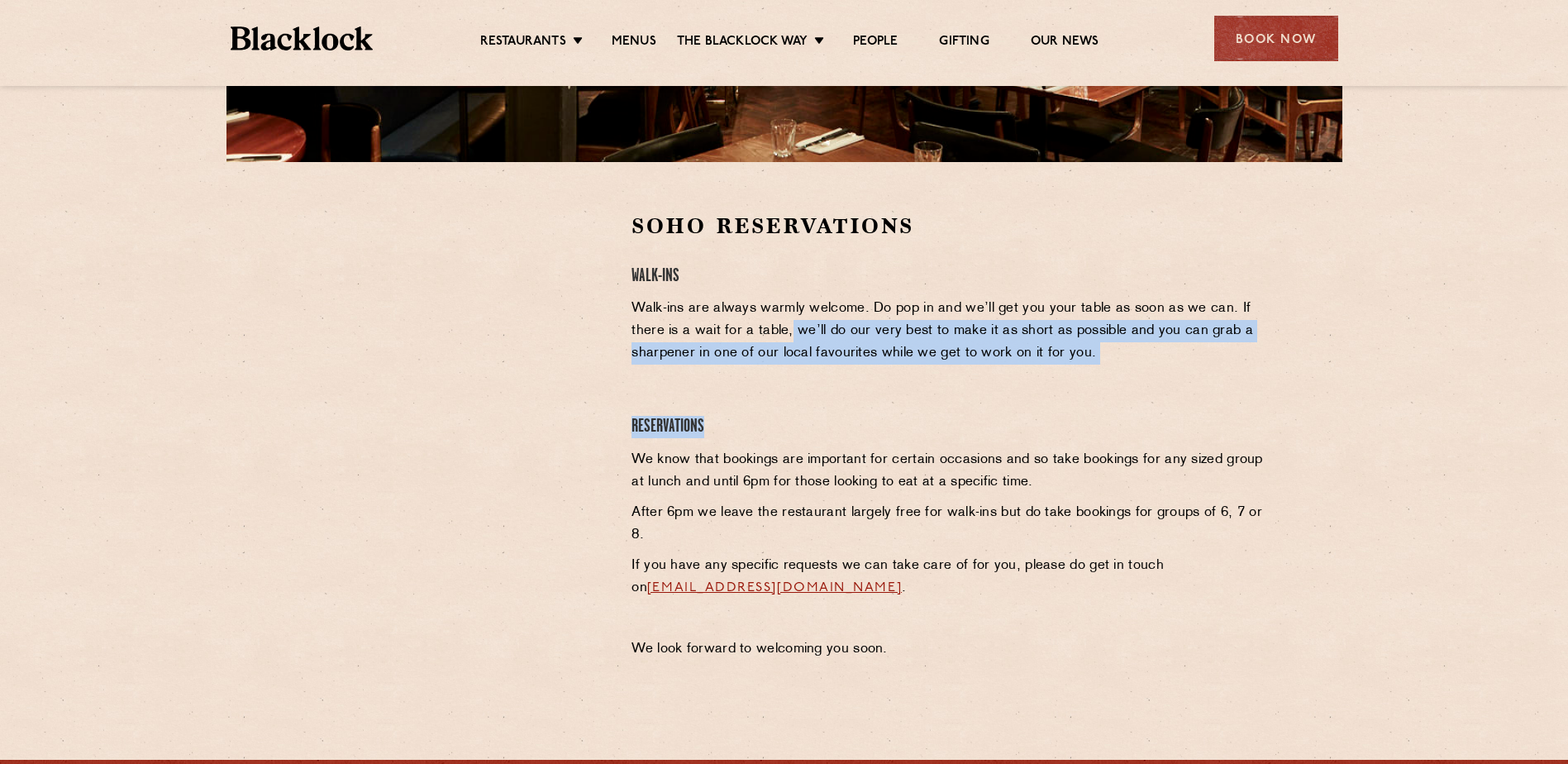
drag, startPoint x: 791, startPoint y: 329, endPoint x: 872, endPoint y: 398, distance: 106.4
click at [872, 398] on div "Soho Reservations Walk-Ins Walk-ins are always warmly welcome. Do pop in and we…" at bounding box center [948, 440] width 658 height 457
drag, startPoint x: 872, startPoint y: 398, endPoint x: 754, endPoint y: 410, distance: 118.6
click at [754, 410] on div "Soho Reservations Walk-Ins Walk-ins are always warmly welcome. Do pop in and we…" at bounding box center [948, 440] width 658 height 457
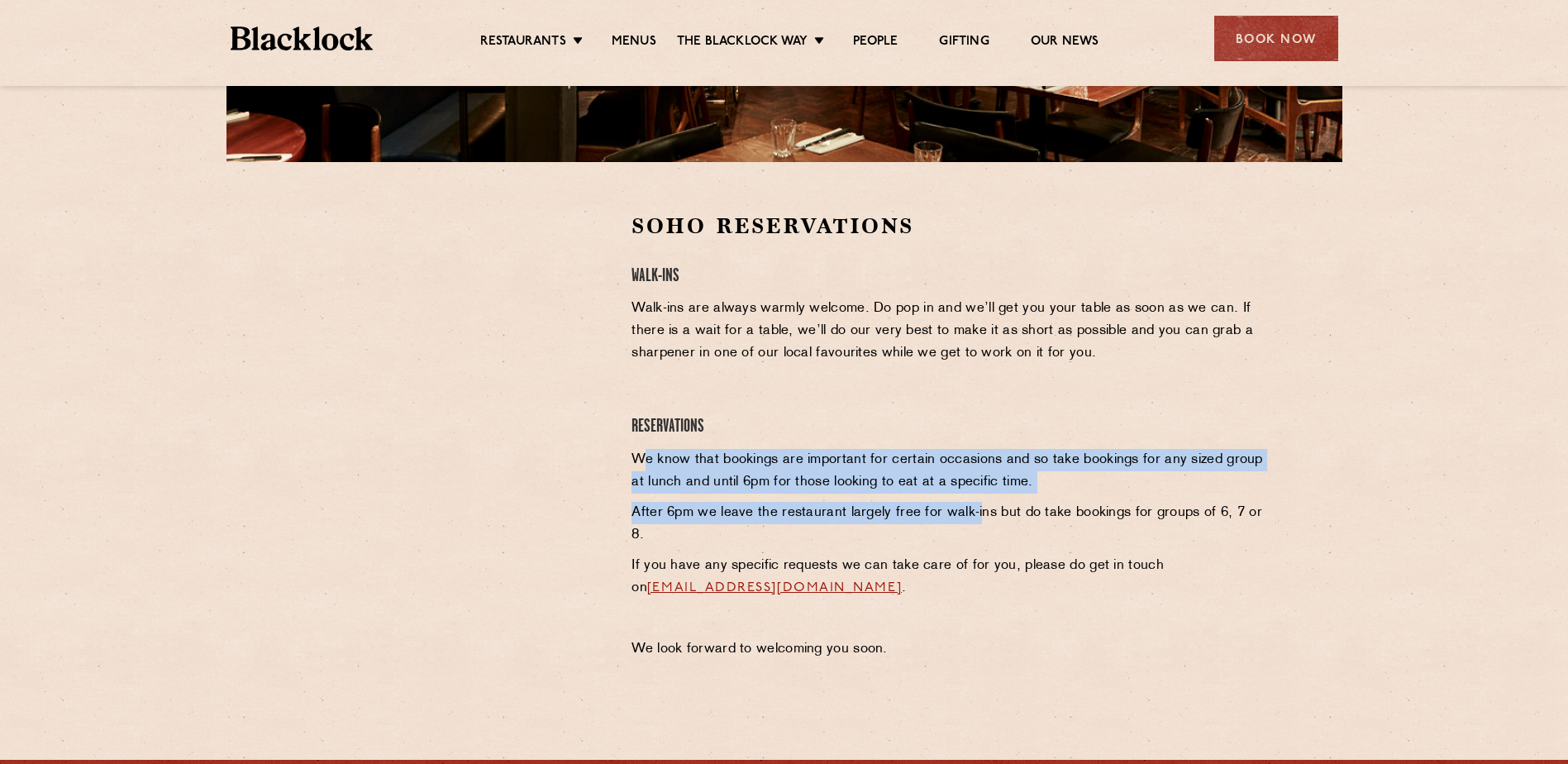
drag, startPoint x: 641, startPoint y: 453, endPoint x: 1009, endPoint y: 513, distance: 372.9
click at [1009, 513] on div "Soho Reservations Walk-Ins Walk-ins are always warmly welcome. Do pop in and we…" at bounding box center [948, 440] width 658 height 457
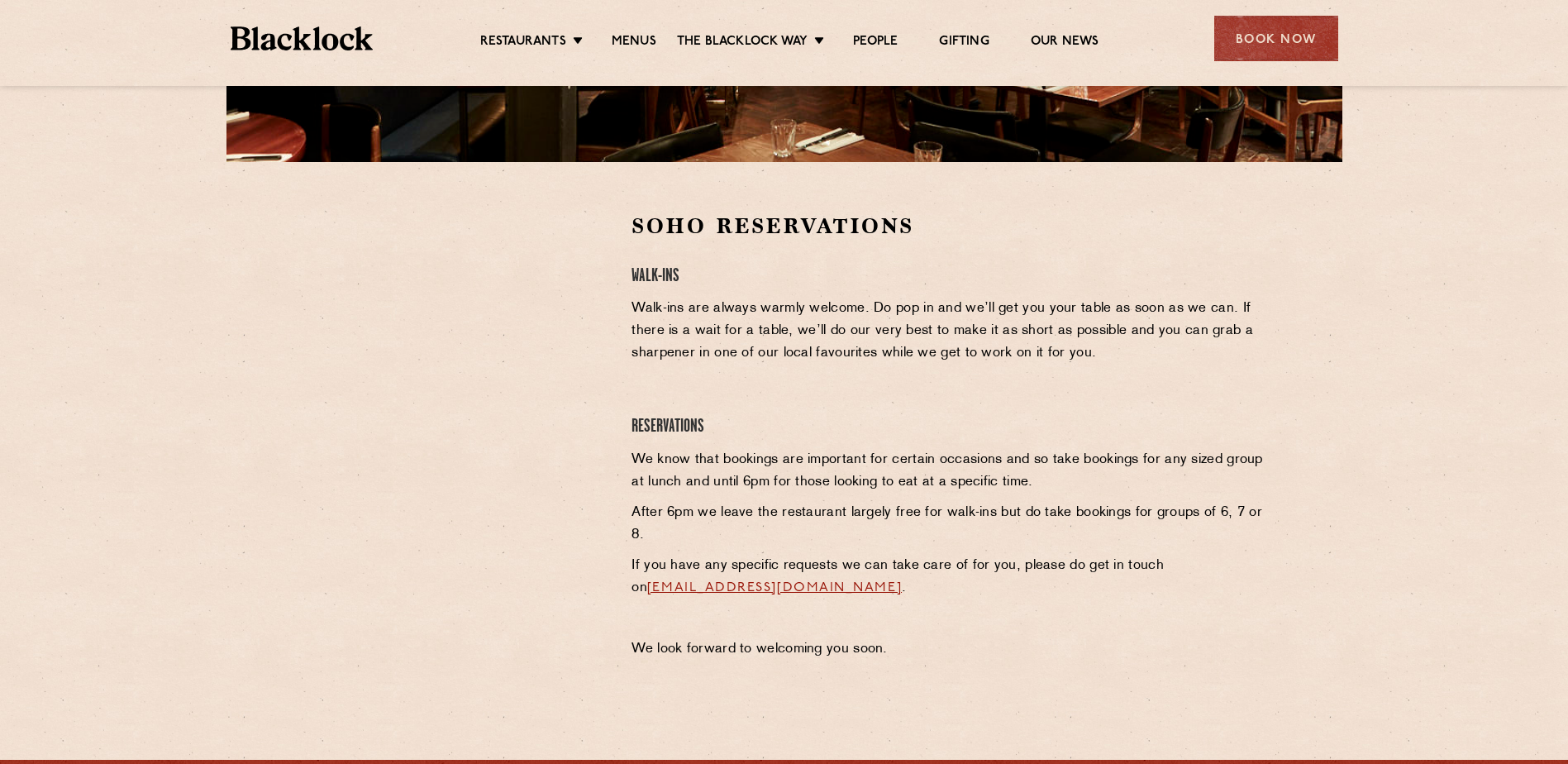
drag, startPoint x: 1009, startPoint y: 513, endPoint x: 943, endPoint y: 547, distance: 74.2
click at [943, 547] on div "Soho Reservations Walk-Ins Walk-ins are always warmly welcome. Do pop in and we…" at bounding box center [948, 440] width 658 height 457
click at [682, 348] on p "Walk-ins are always warmly welcome. Do pop in and we’ll get you your table as s…" at bounding box center [948, 331] width 633 height 67
click at [796, 282] on h4 "Walk-Ins" at bounding box center [948, 276] width 633 height 22
click at [634, 47] on link "Menus" at bounding box center [633, 43] width 45 height 18
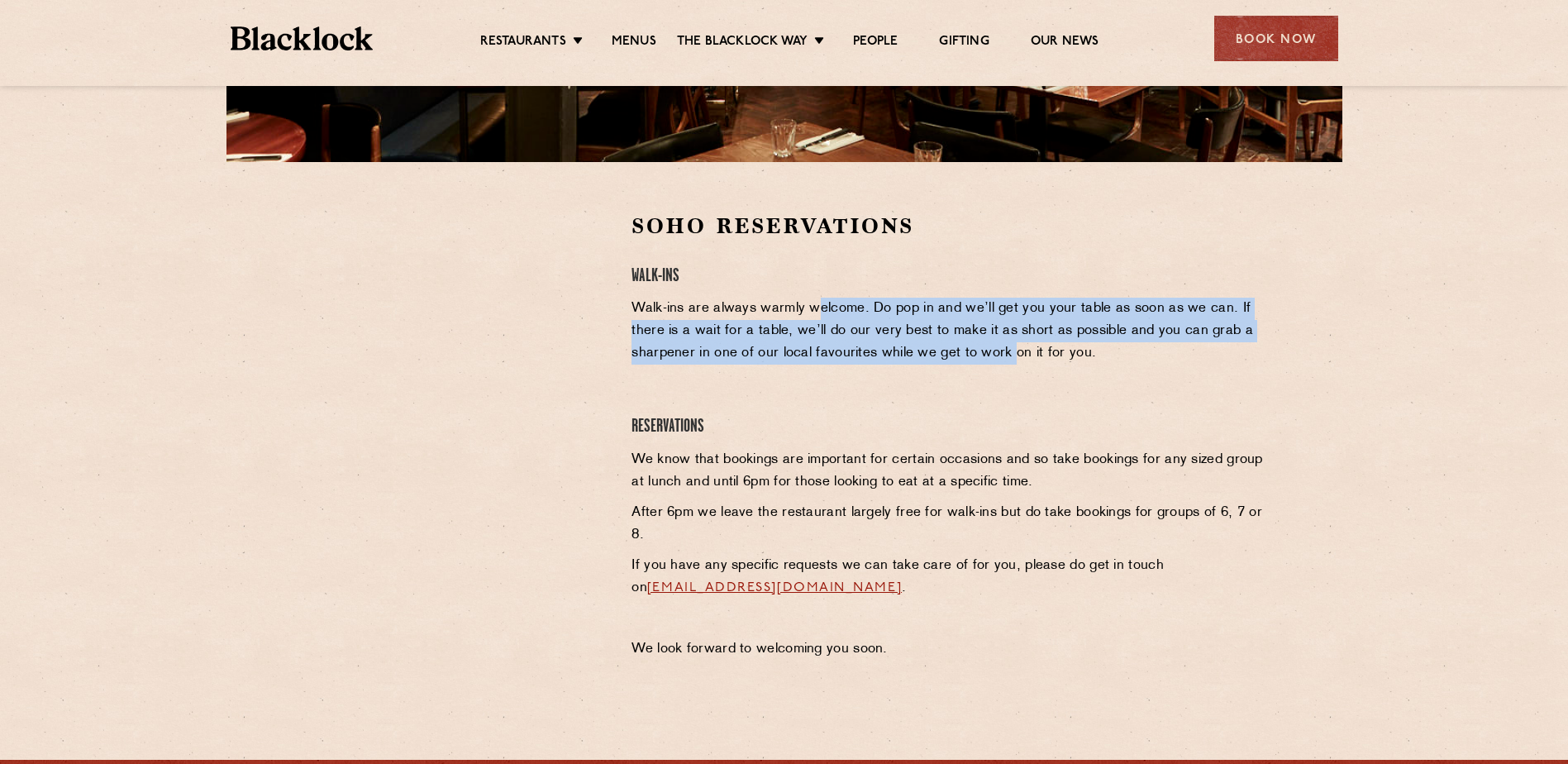
drag, startPoint x: 891, startPoint y: 323, endPoint x: 1079, endPoint y: 368, distance: 193.3
click at [1065, 360] on p "Walk-ins are always warmly welcome. Do pop in and we’ll get you your table as s…" at bounding box center [948, 331] width 633 height 67
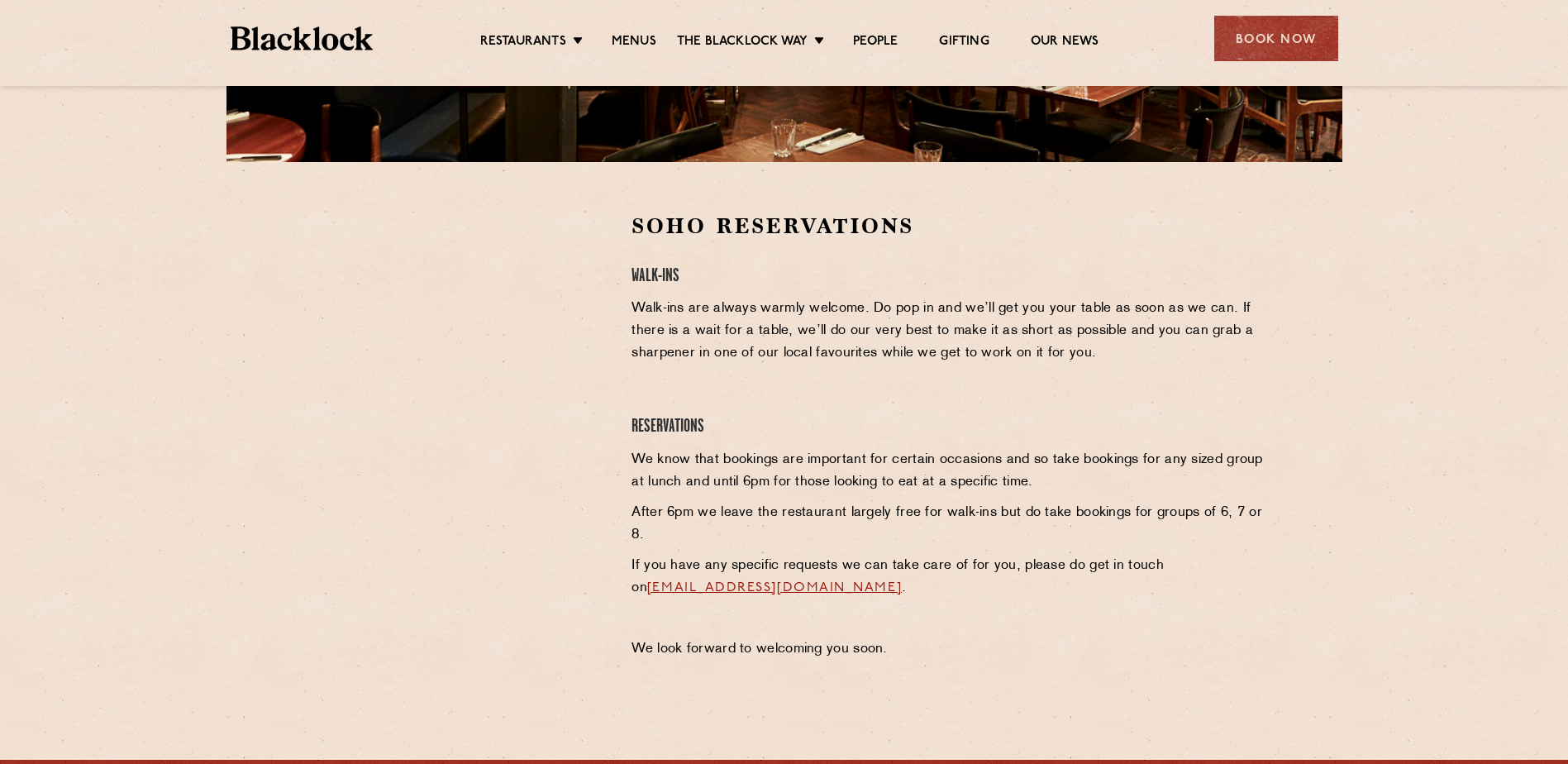
drag, startPoint x: 1079, startPoint y: 368, endPoint x: 1139, endPoint y: 398, distance: 67.1
click at [1139, 398] on div "Soho Reservations Walk-Ins Walk-ins are always warmly welcome. Do pop in and we…" at bounding box center [948, 440] width 658 height 457
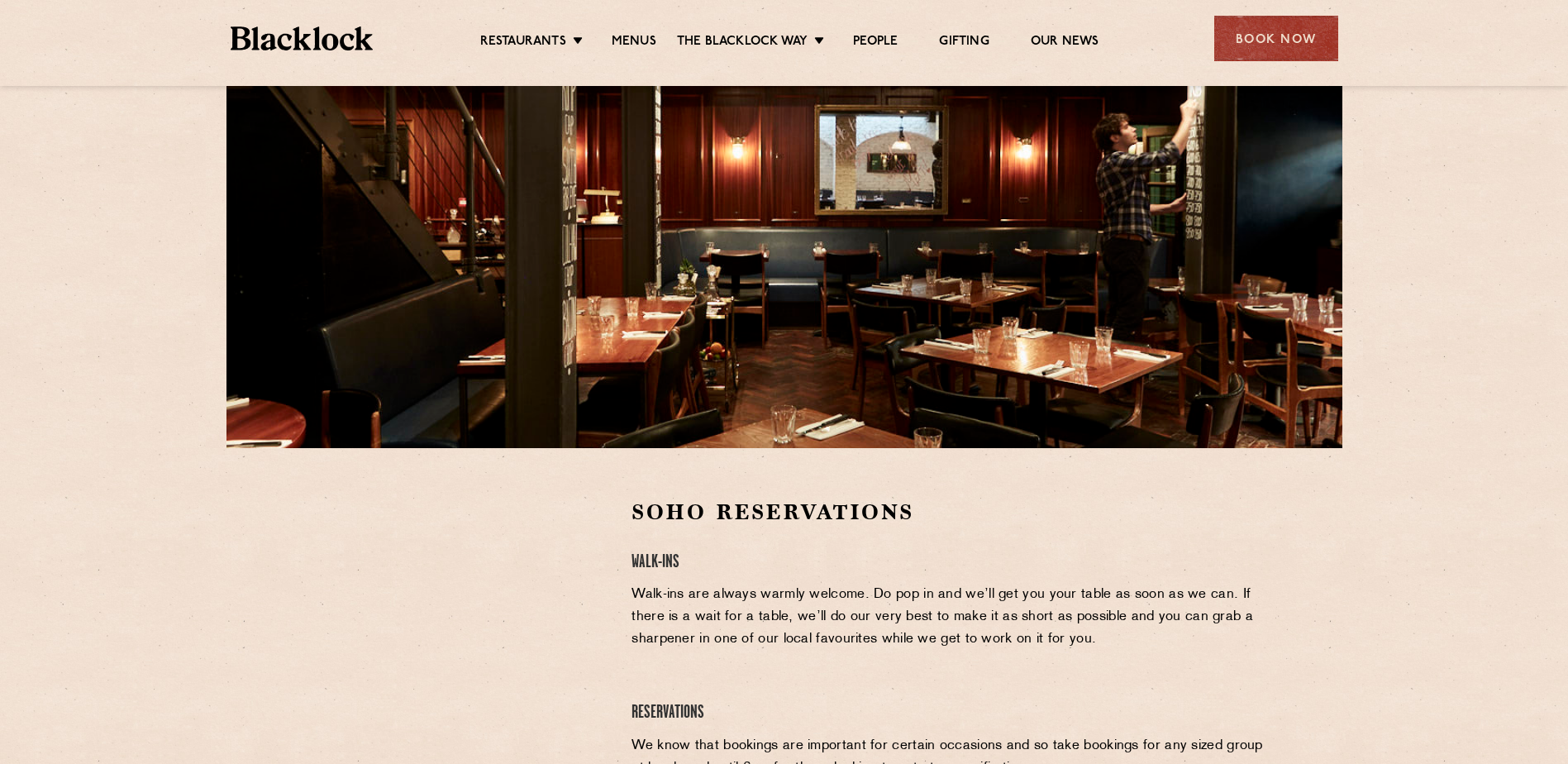
scroll to position [0, 0]
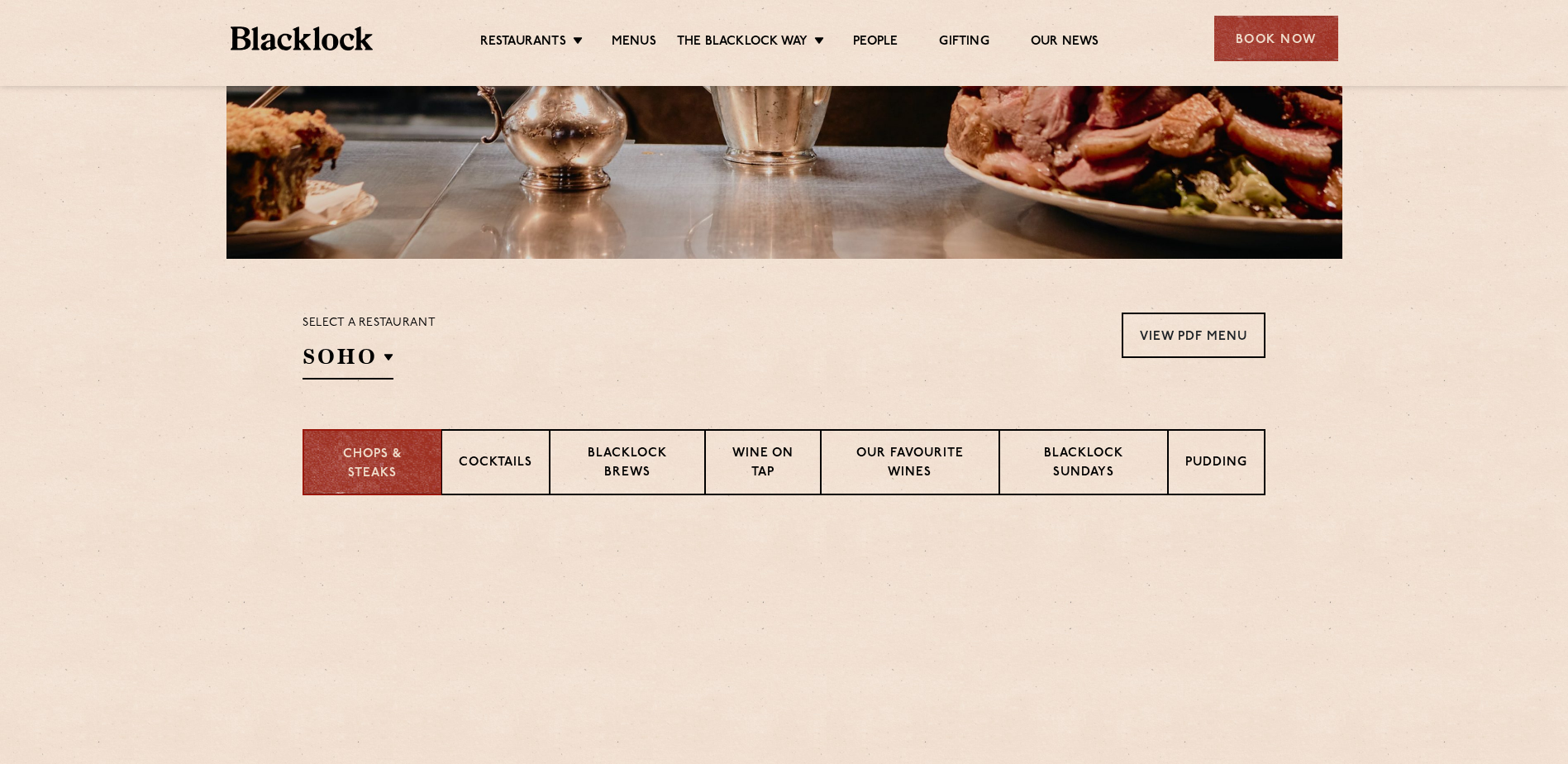
scroll to position [579, 0]
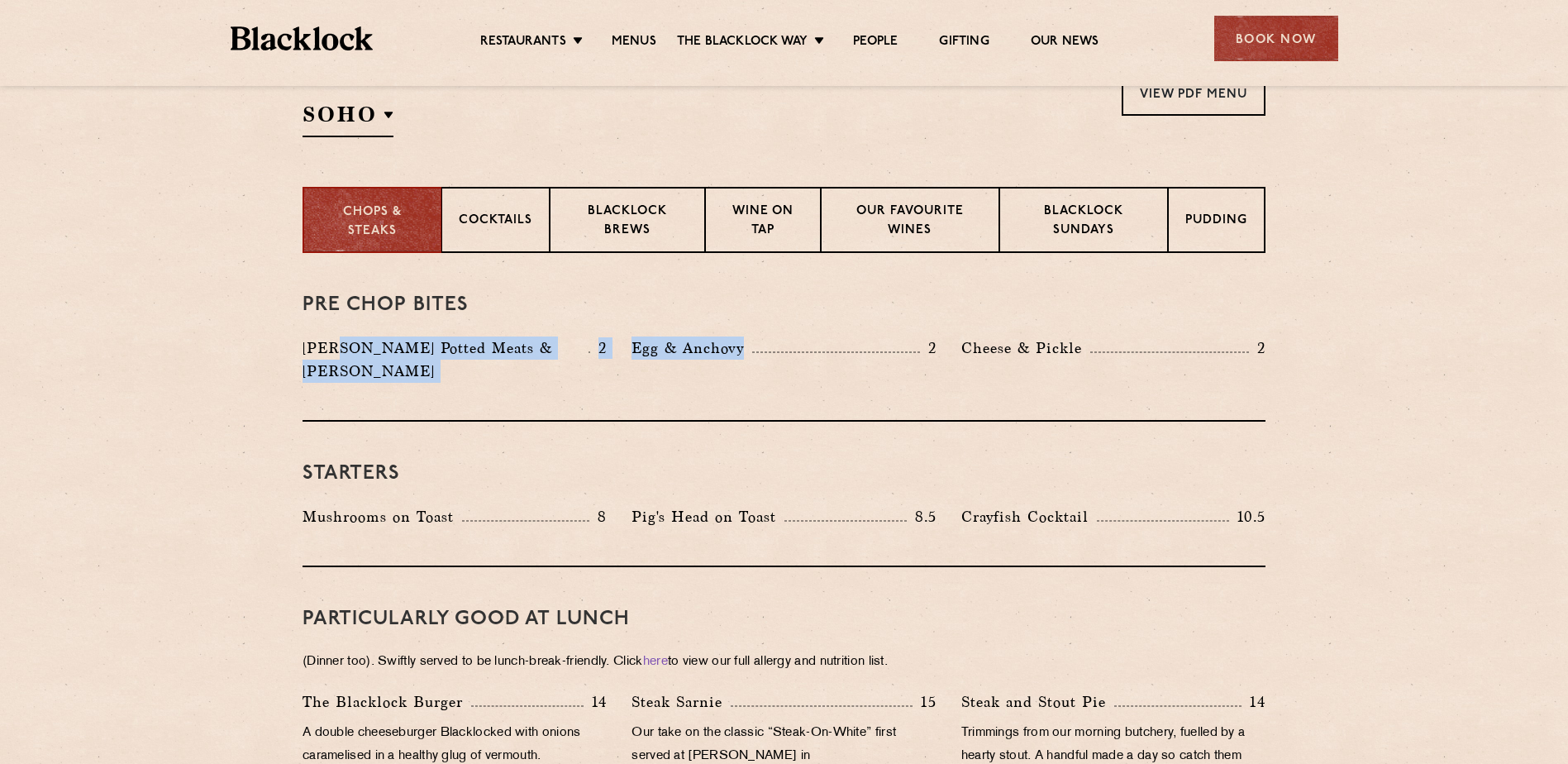
drag, startPoint x: 407, startPoint y: 346, endPoint x: 852, endPoint y: 341, distance: 445.0
click at [845, 341] on div "[PERSON_NAME] Potted Meats & Kimchi 2 Egg & Anchovy 2 [PERSON_NAME] & Pickle 2" at bounding box center [784, 364] width 987 height 54
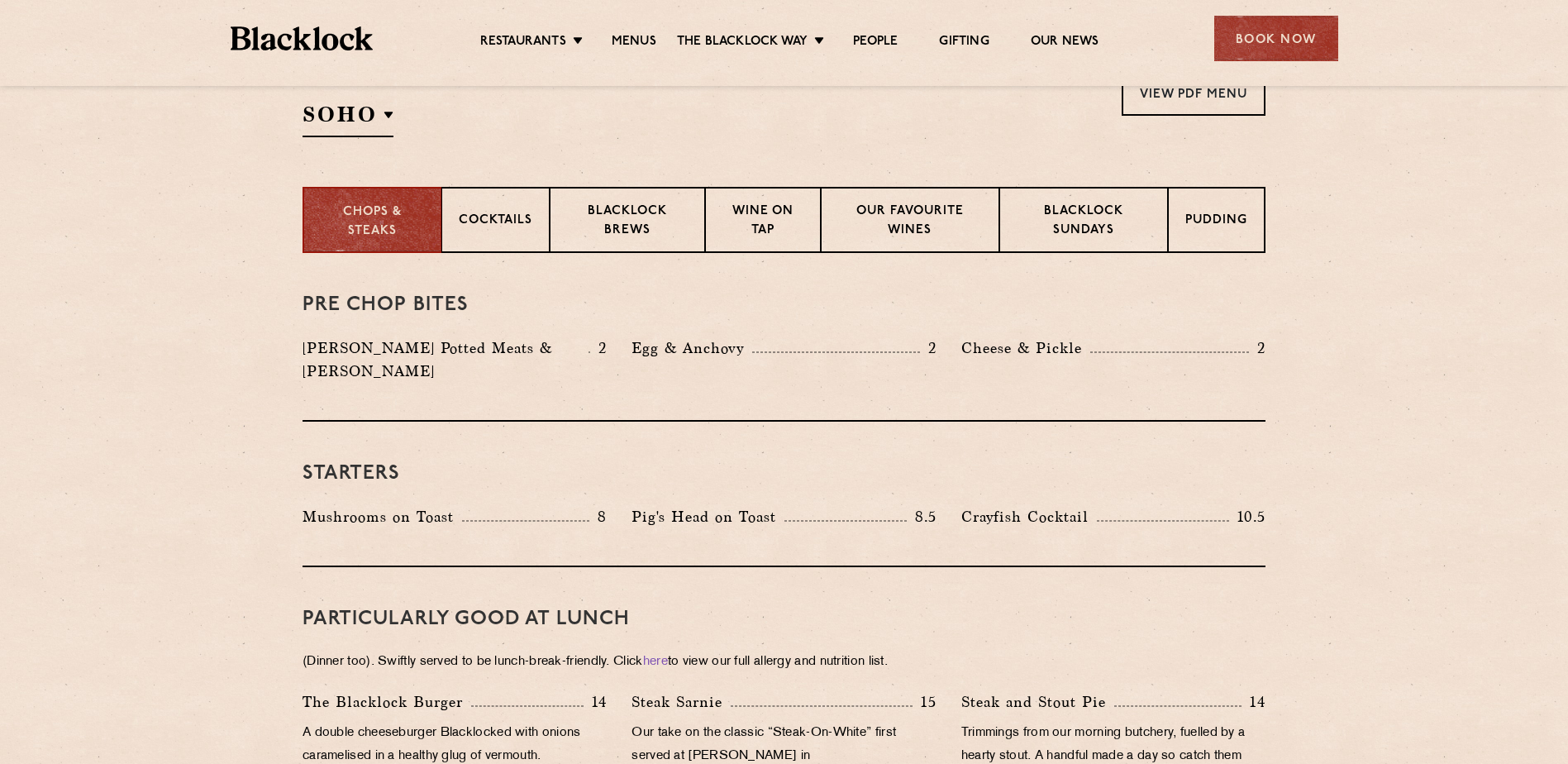
drag, startPoint x: 852, startPoint y: 341, endPoint x: 818, endPoint y: 434, distance: 99.0
click at [818, 434] on div "Starters Mushrooms on Toast 8 Pig's Head on Toast 8.5 Crayfish Cocktail 10.5" at bounding box center [783, 494] width 963 height 145
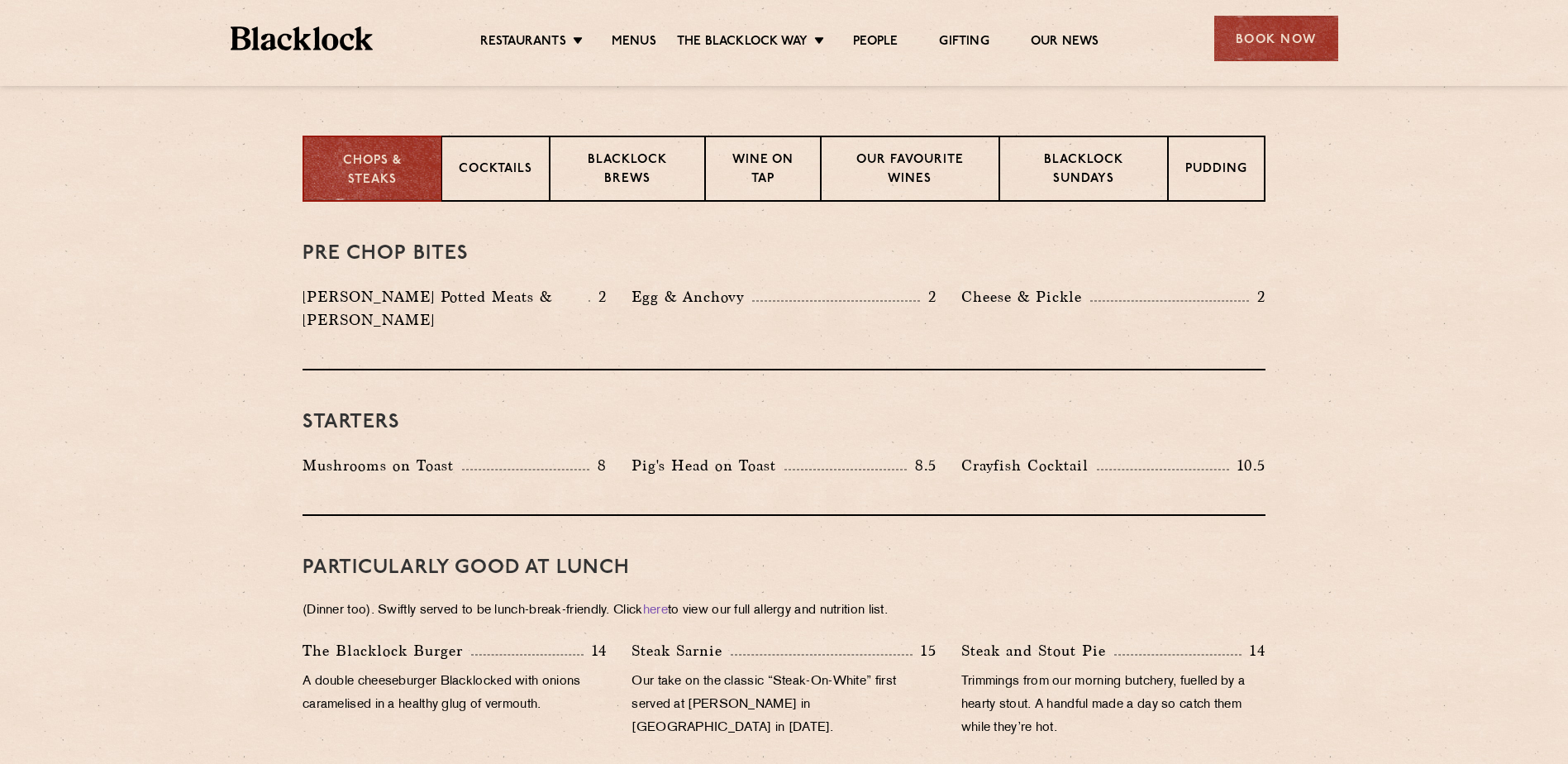
scroll to position [827, 0]
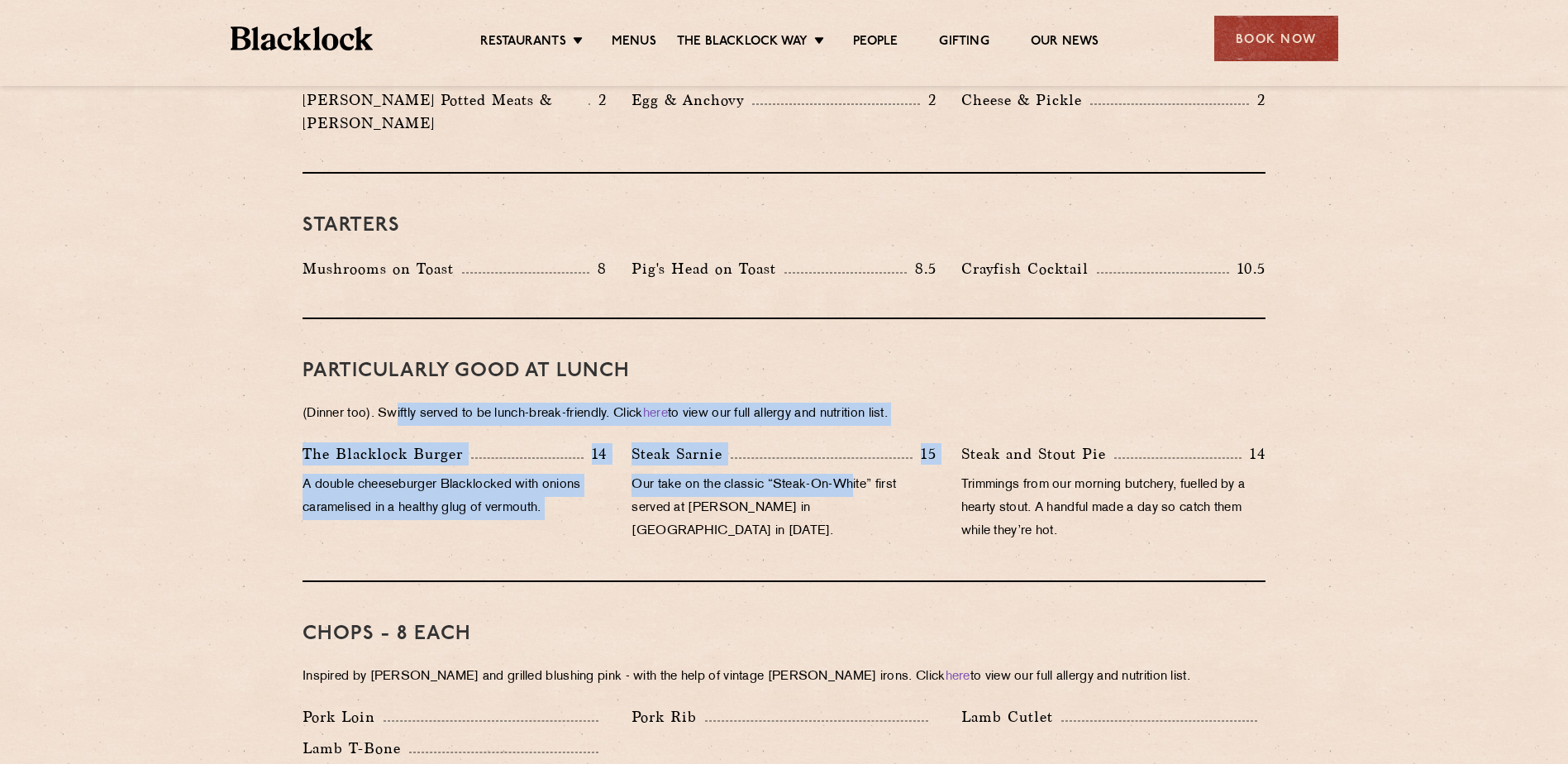
drag, startPoint x: 397, startPoint y: 398, endPoint x: 872, endPoint y: 456, distance: 478.5
click at [872, 456] on div "PARTICULARLY GOOD AT LUNCH (Dinner too). Swiftly served to be lunch-break-frien…" at bounding box center [783, 450] width 963 height 263
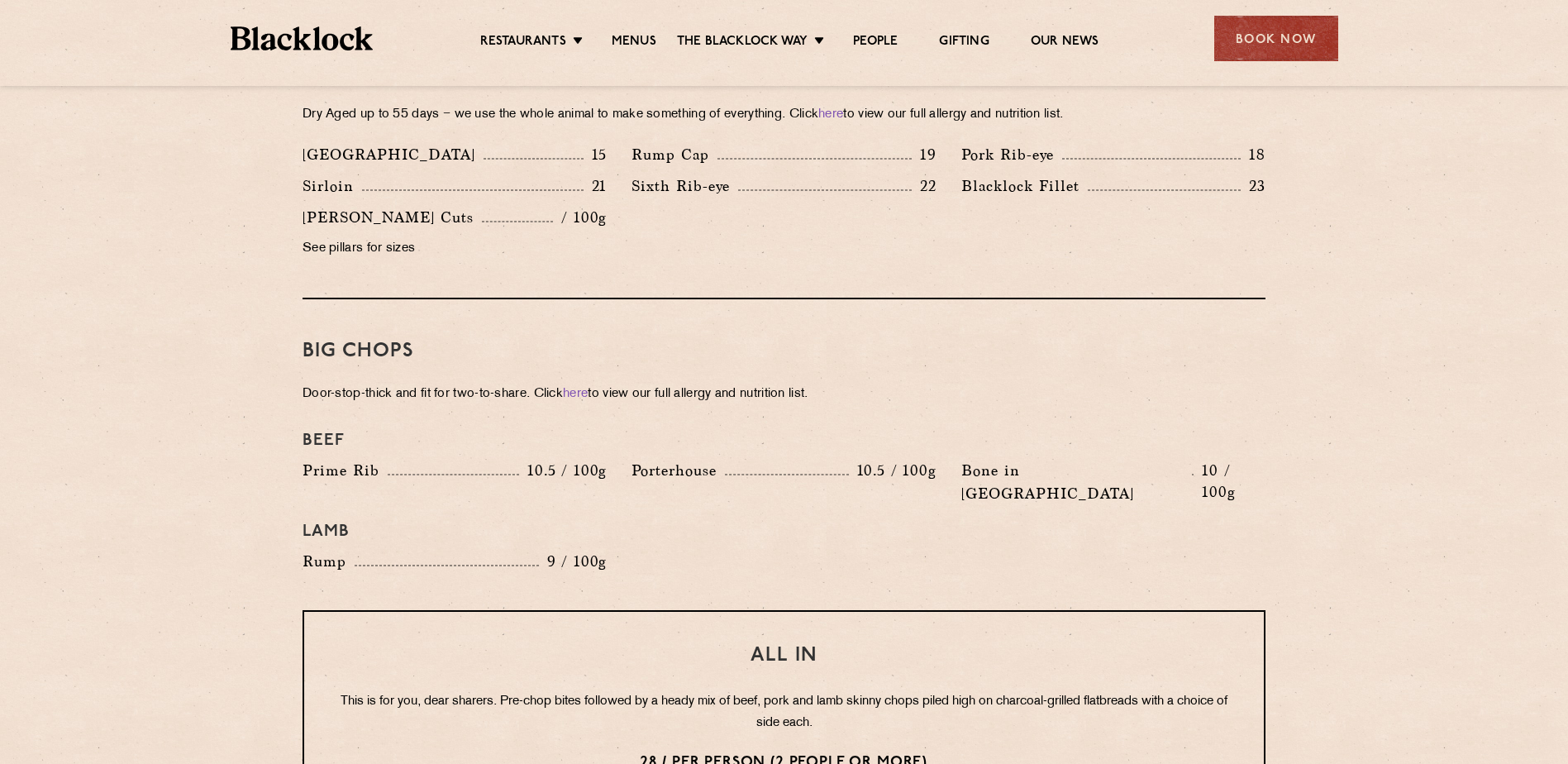
scroll to position [1737, 0]
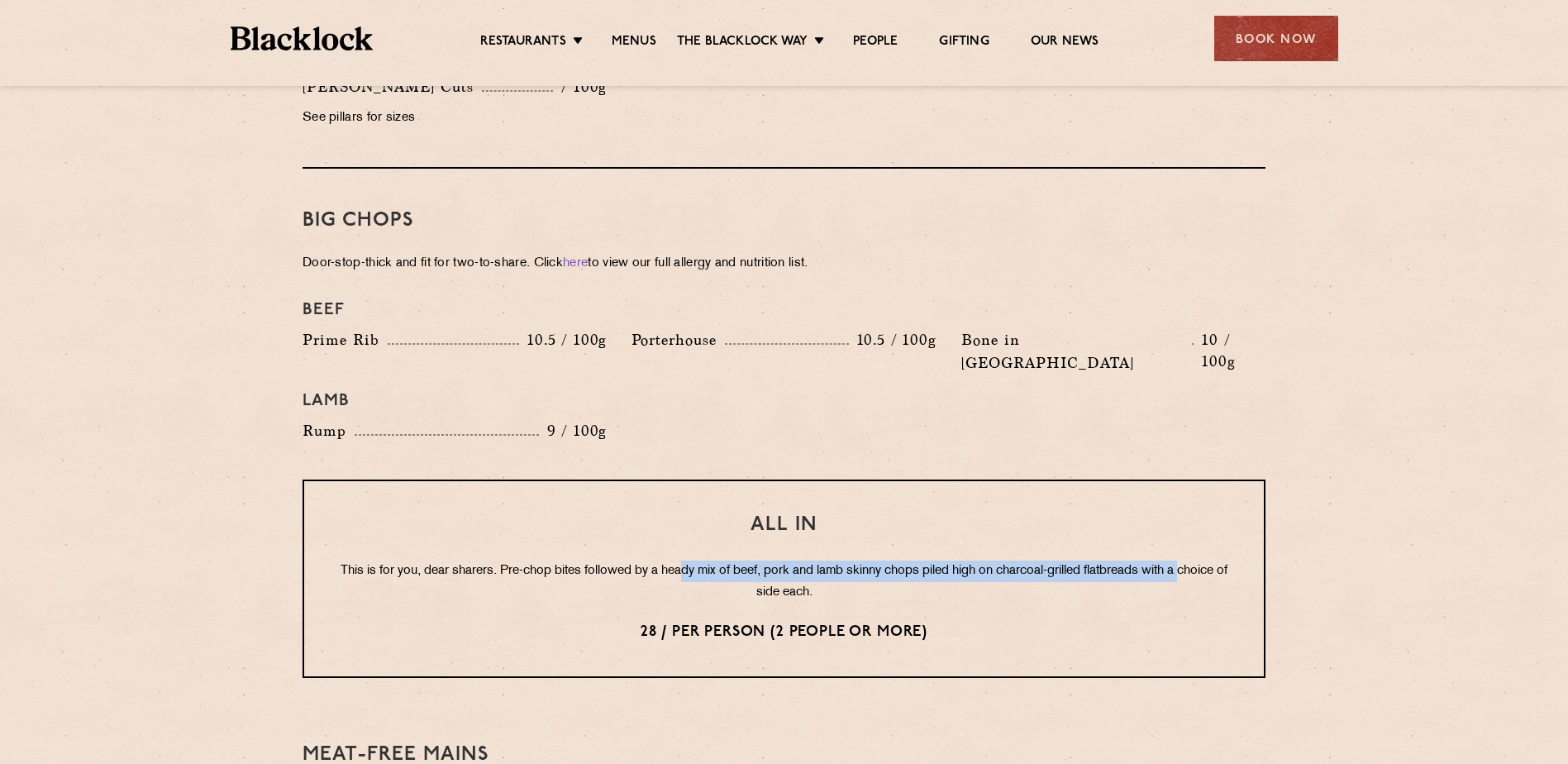
drag, startPoint x: 599, startPoint y: 535, endPoint x: 723, endPoint y: 532, distance: 124.0
click at [723, 561] on p "This is for you, dear sharers. Pre-chop bites followed by a heady mix of beef, …" at bounding box center [783, 582] width 894 height 43
drag, startPoint x: 723, startPoint y: 532, endPoint x: 734, endPoint y: 536, distance: 11.7
click at [734, 561] on p "This is for you, dear sharers. Pre-chop bites followed by a heady mix of beef, …" at bounding box center [783, 582] width 894 height 43
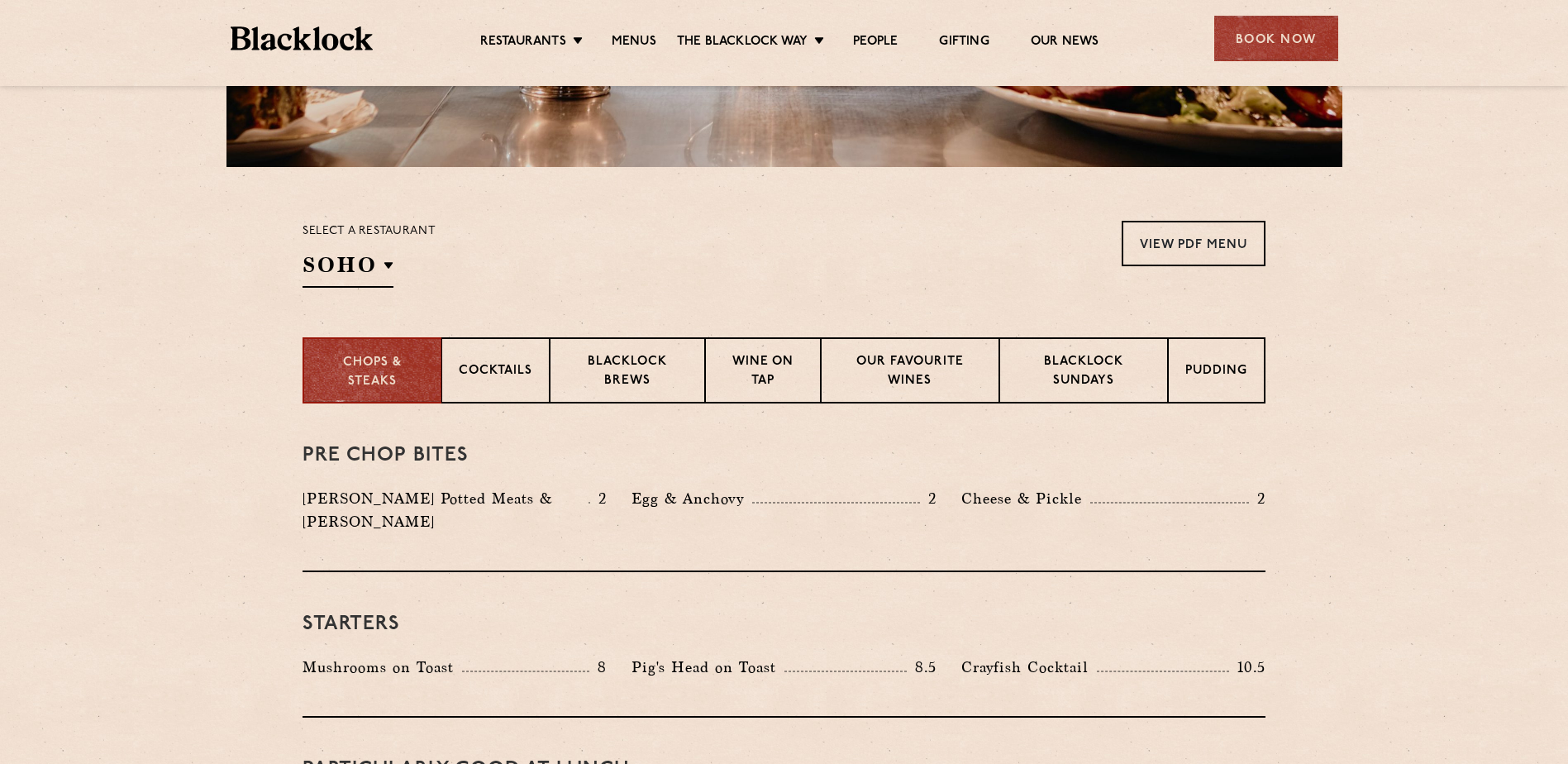
scroll to position [248, 0]
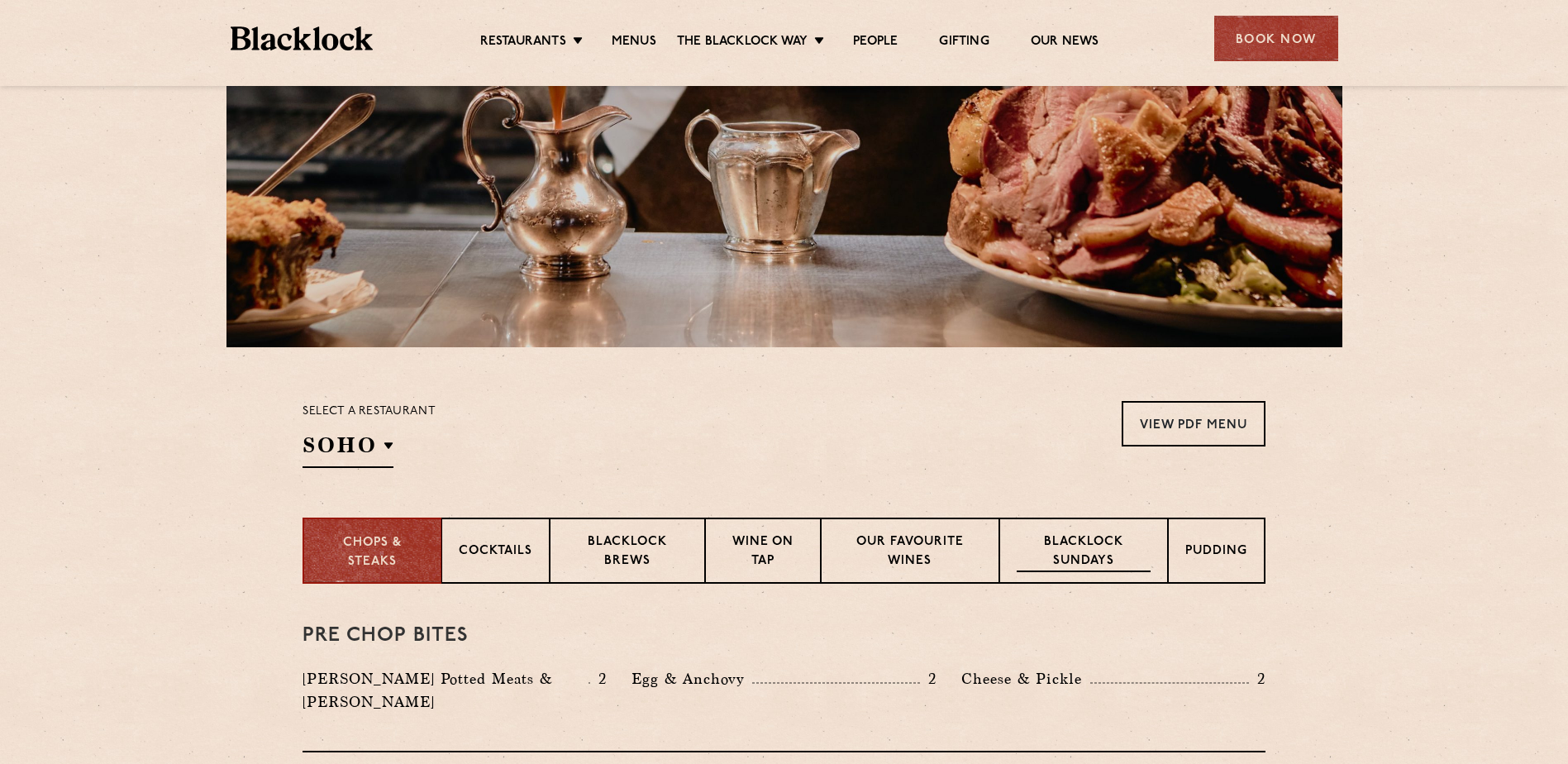
click at [1106, 565] on p "Blacklock Sundays" at bounding box center [1083, 553] width 134 height 39
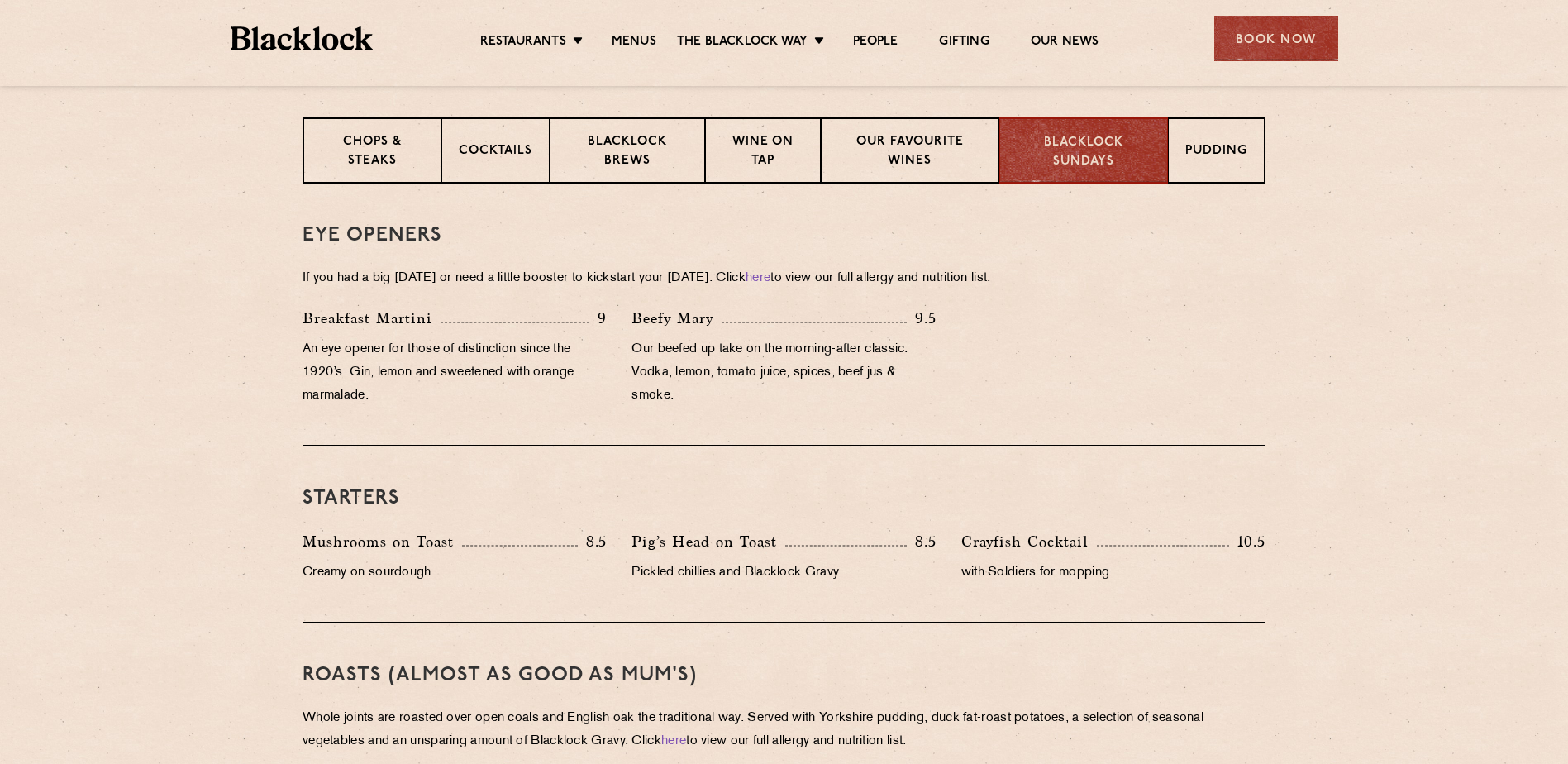
scroll to position [744, 0]
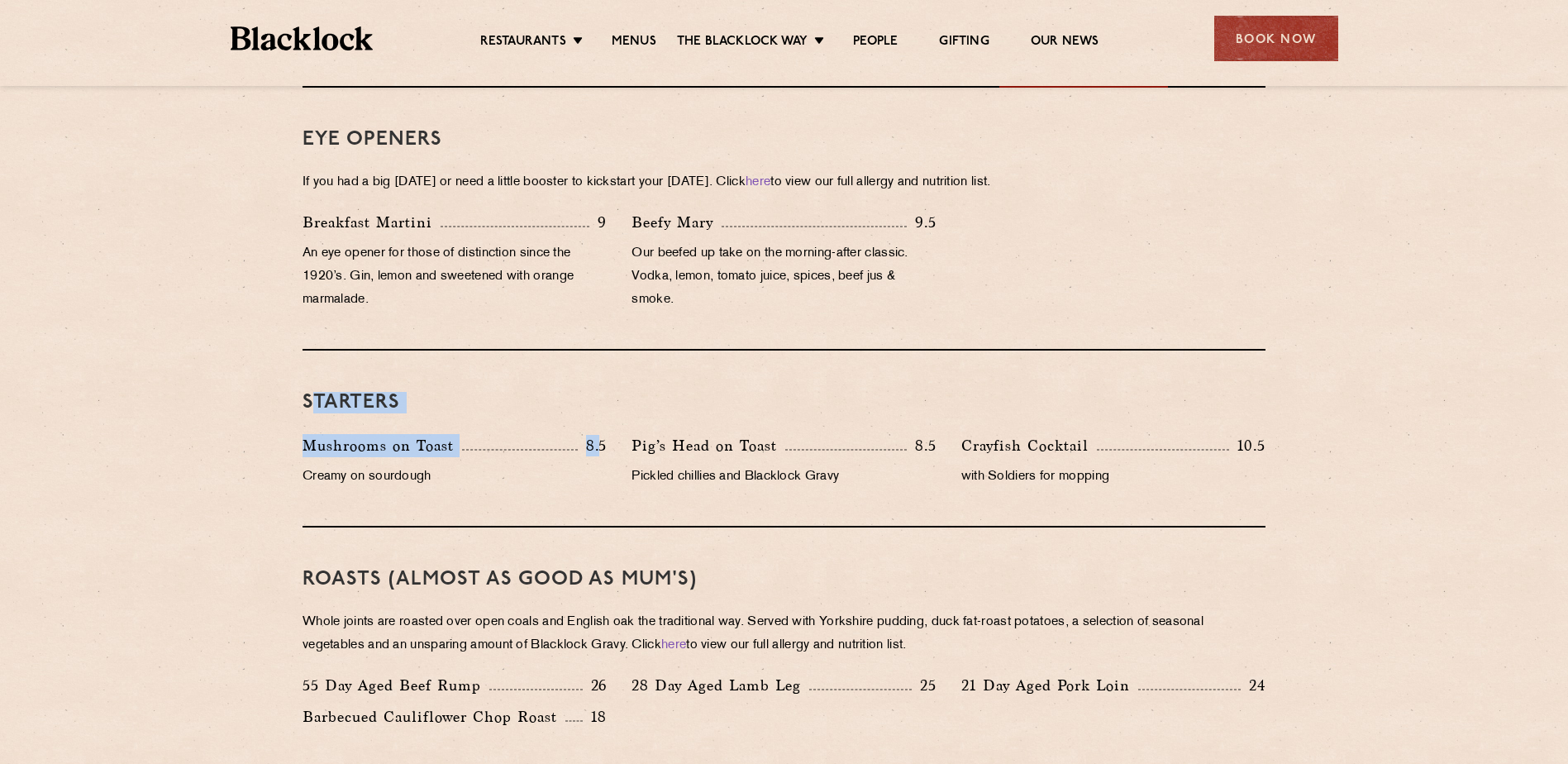
drag, startPoint x: 379, startPoint y: 411, endPoint x: 677, endPoint y: 447, distance: 300.2
click at [677, 447] on div "Starters Mushrooms on Toast 8.5 Creamy on sourdough Pig’s Head on Toast 8.5 Pic…" at bounding box center [783, 439] width 963 height 177
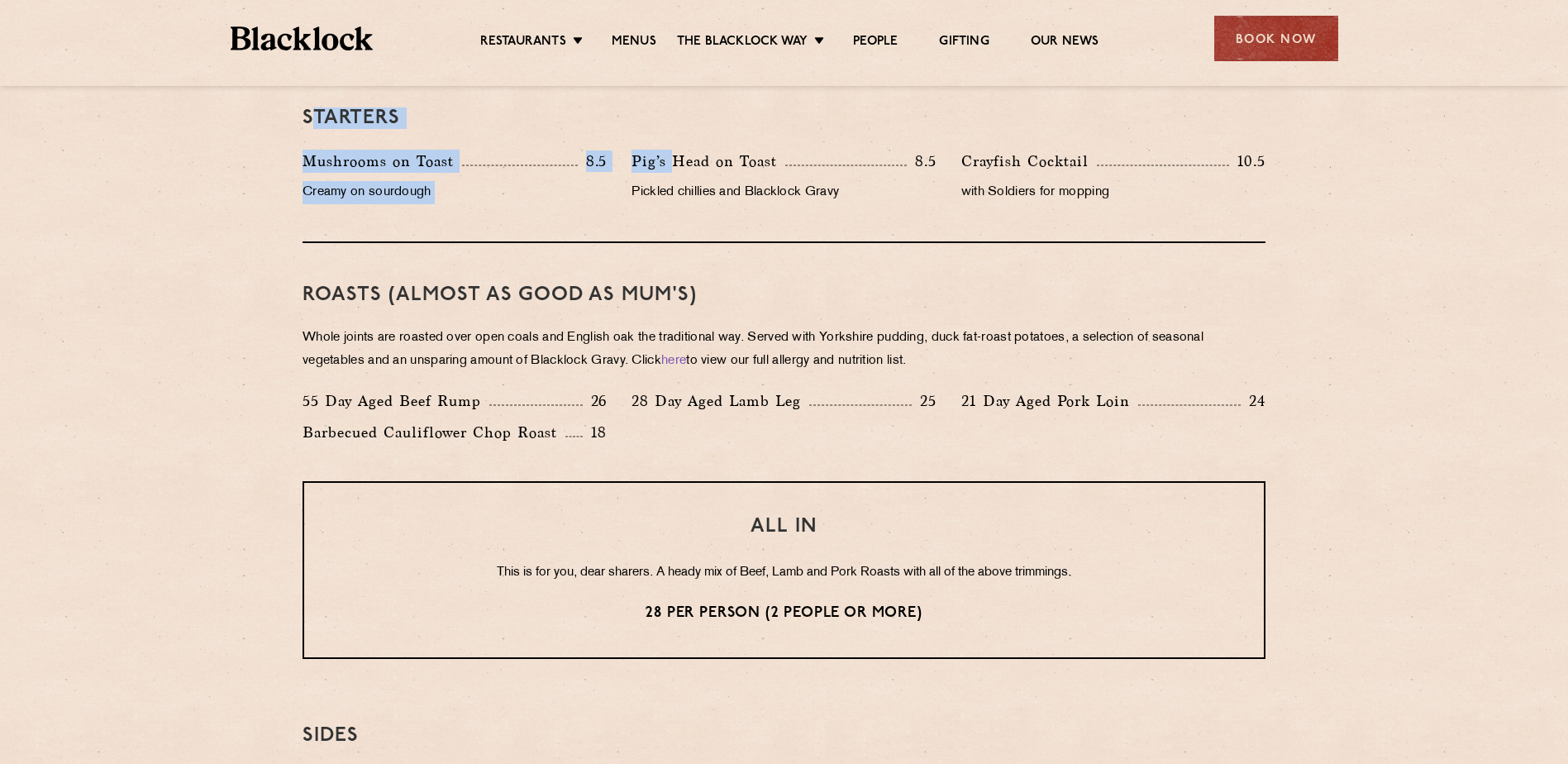
scroll to position [1158, 0]
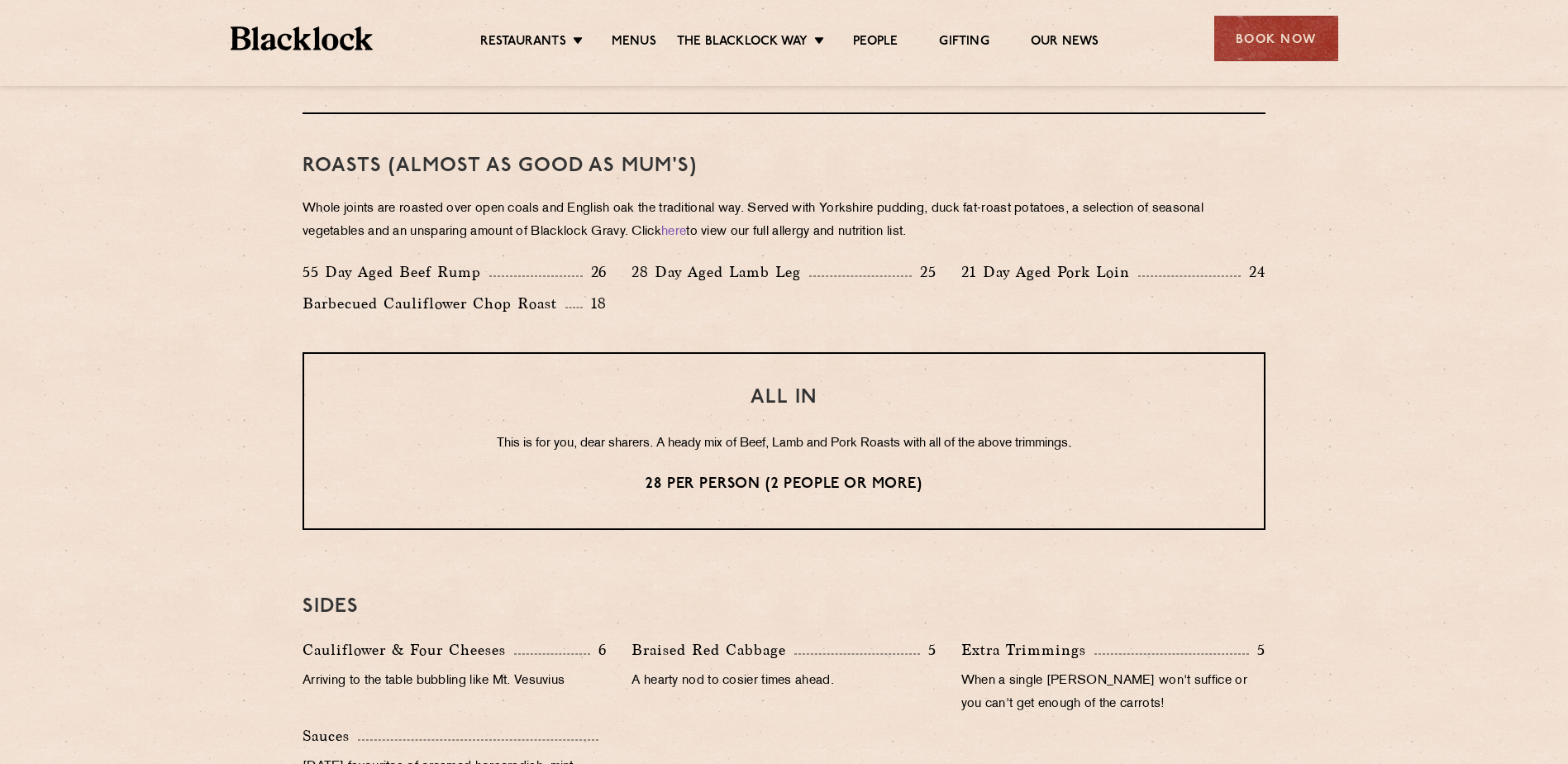
click at [166, 336] on section "Eye openers If you had a big [DATE] or need a little booster to kickstart your …" at bounding box center [784, 347] width 1568 height 1345
drag, startPoint x: 730, startPoint y: 450, endPoint x: 762, endPoint y: 451, distance: 32.0
click at [762, 451] on p "This is for you, dear sharers. A heady mix of Beef, Lamb and Pork Roasts with a…" at bounding box center [783, 444] width 894 height 21
drag, startPoint x: 762, startPoint y: 451, endPoint x: 795, endPoint y: 473, distance: 39.7
click at [798, 473] on p "28 per person (2 people or more)" at bounding box center [783, 484] width 894 height 21
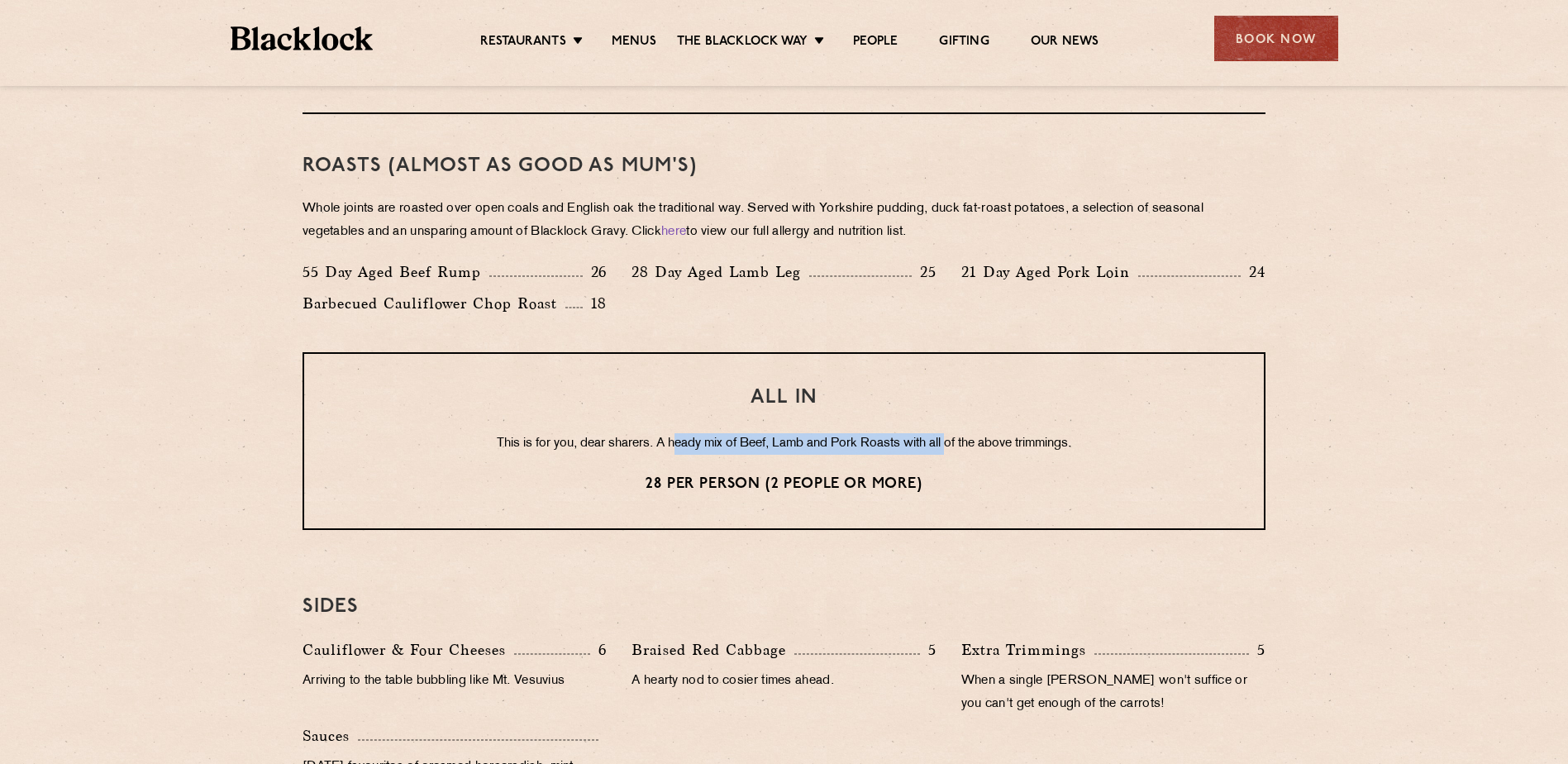
drag, startPoint x: 670, startPoint y: 440, endPoint x: 950, endPoint y: 440, distance: 280.0
click at [950, 440] on p "This is for you, dear sharers. A heady mix of Beef, Lamb and Pork Roasts with a…" at bounding box center [783, 444] width 894 height 21
drag, startPoint x: 950, startPoint y: 440, endPoint x: 1022, endPoint y: 441, distance: 72.0
click at [1020, 441] on p "This is for you, dear sharers. A heady mix of Beef, Lamb and Pork Roasts with a…" at bounding box center [783, 444] width 894 height 21
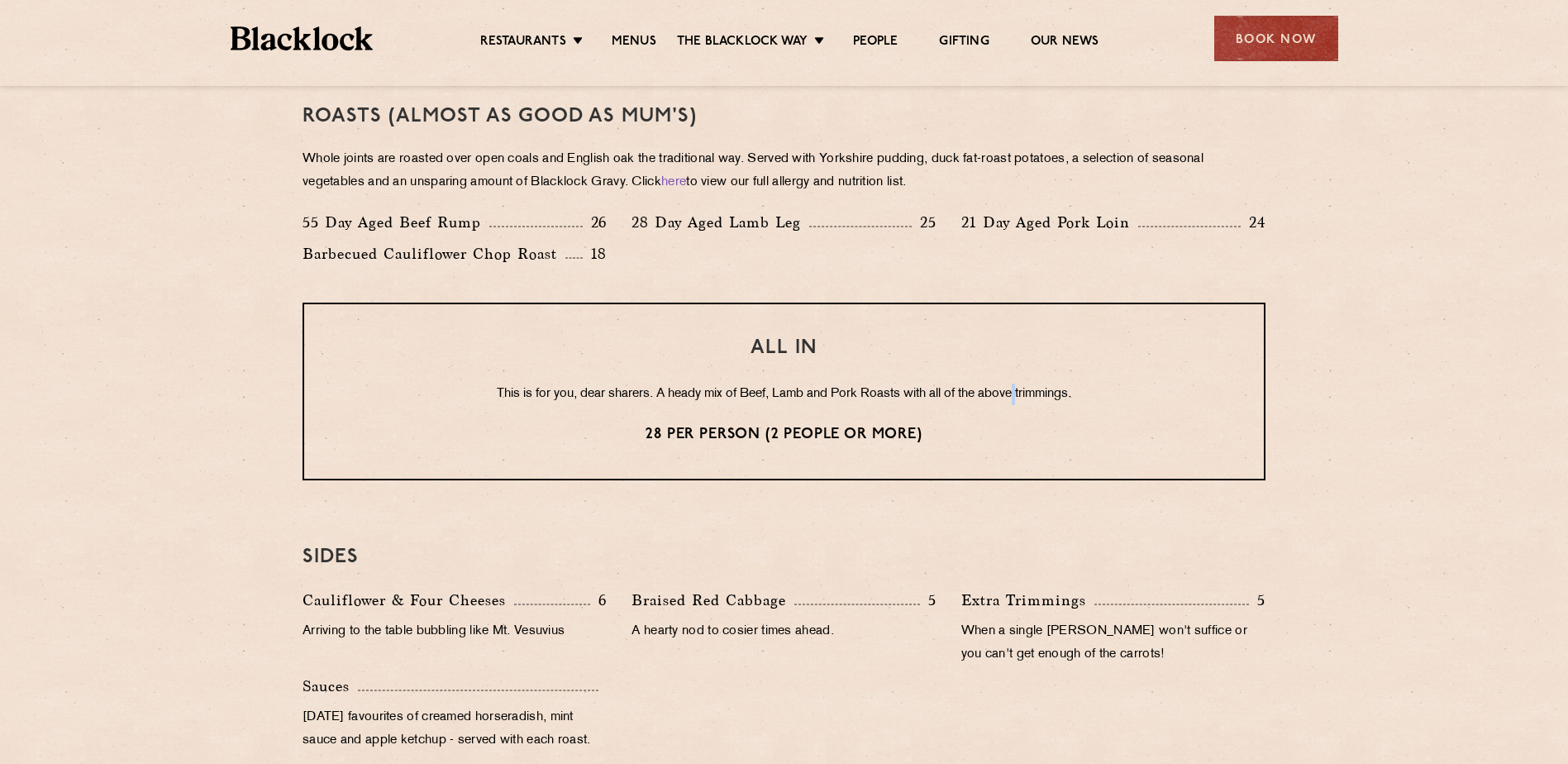
scroll to position [1211, 0]
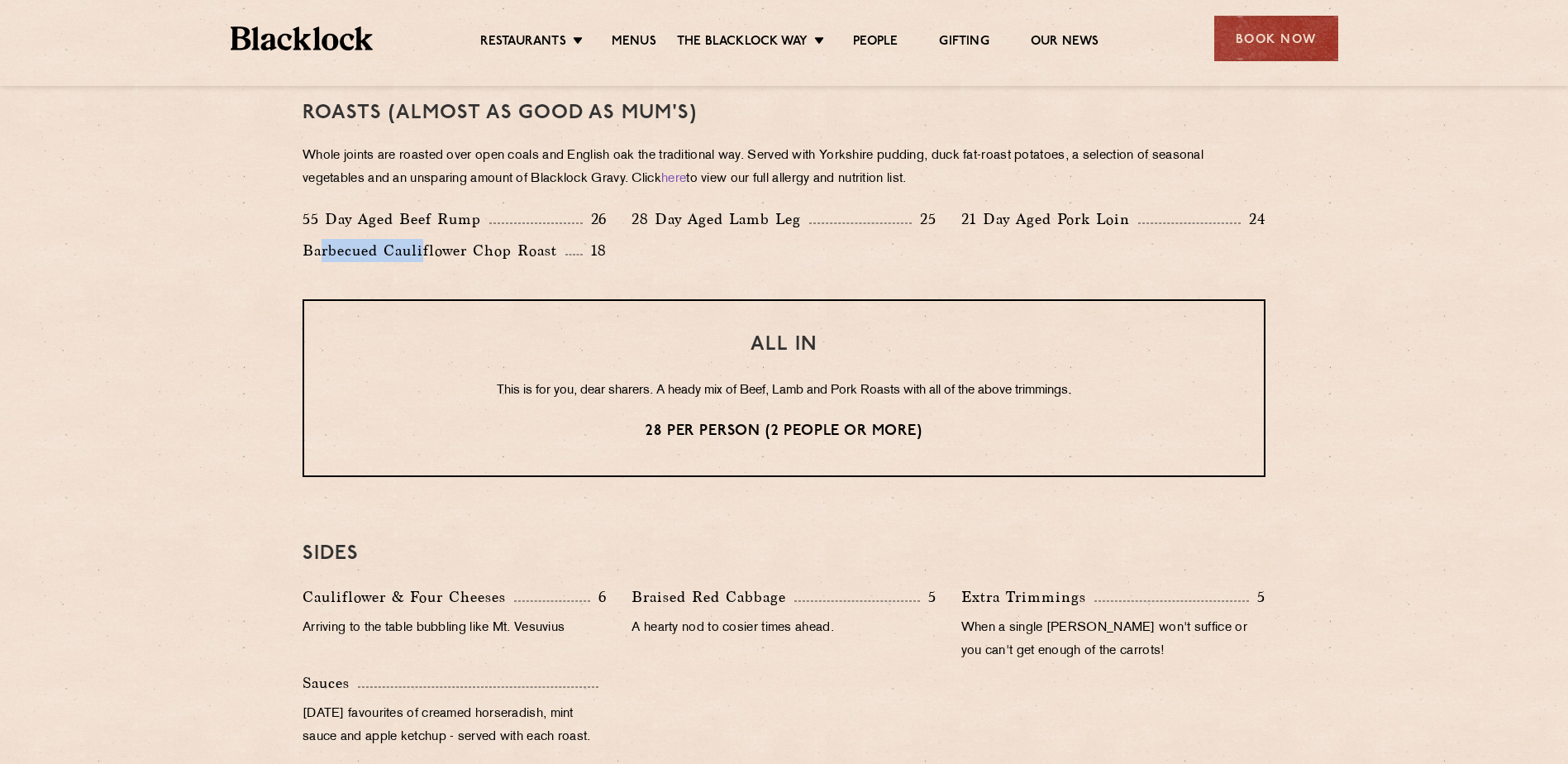
drag, startPoint x: 331, startPoint y: 257, endPoint x: 439, endPoint y: 251, distance: 108.2
click at [439, 251] on p "Barbecued Cauliflower Chop Roast" at bounding box center [433, 251] width 263 height 23
drag, startPoint x: 439, startPoint y: 251, endPoint x: 501, endPoint y: 252, distance: 62.0
click at [501, 252] on p "Barbecued Cauliflower Chop Roast" at bounding box center [433, 251] width 263 height 23
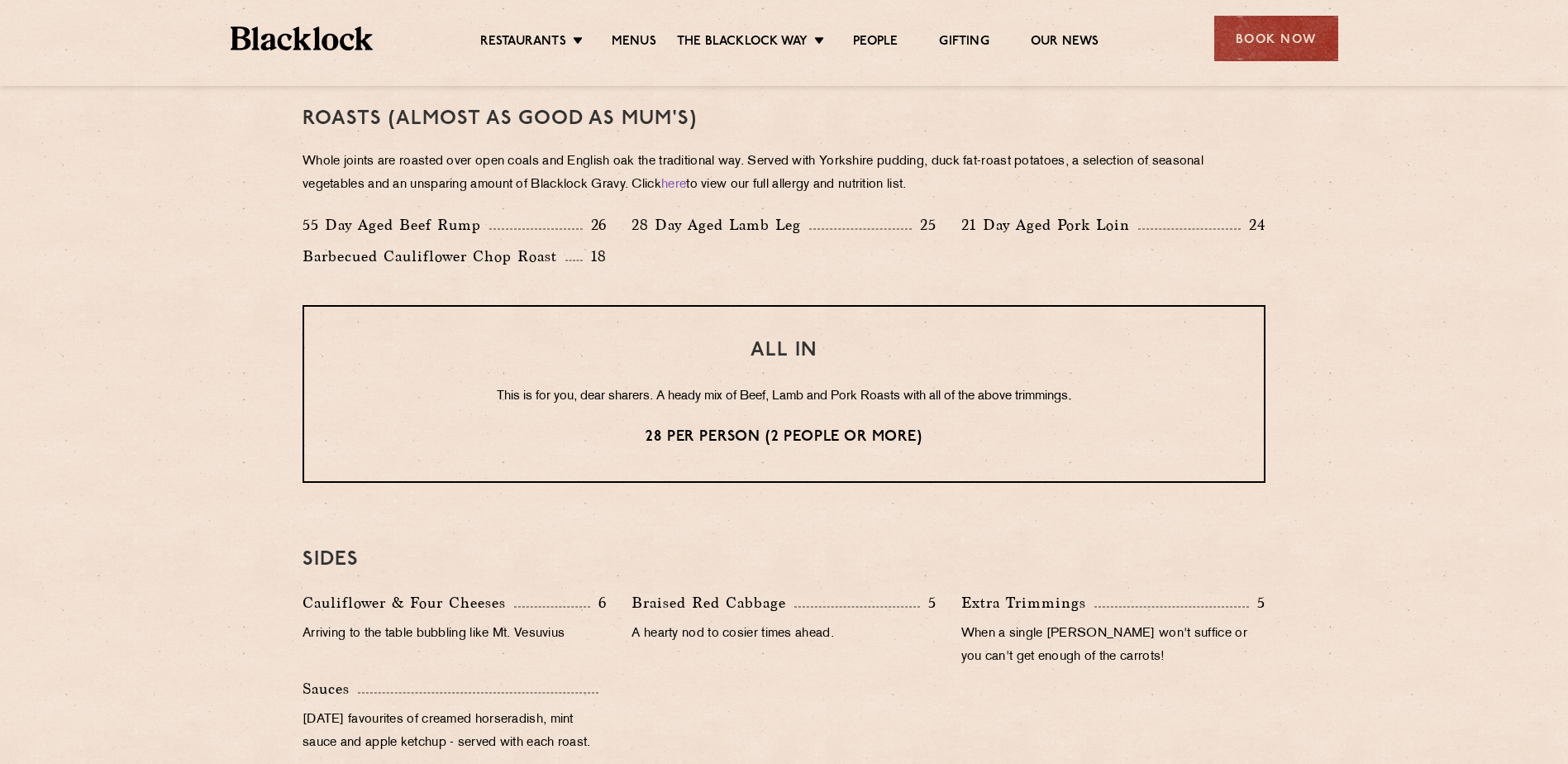
scroll to position [1199, 0]
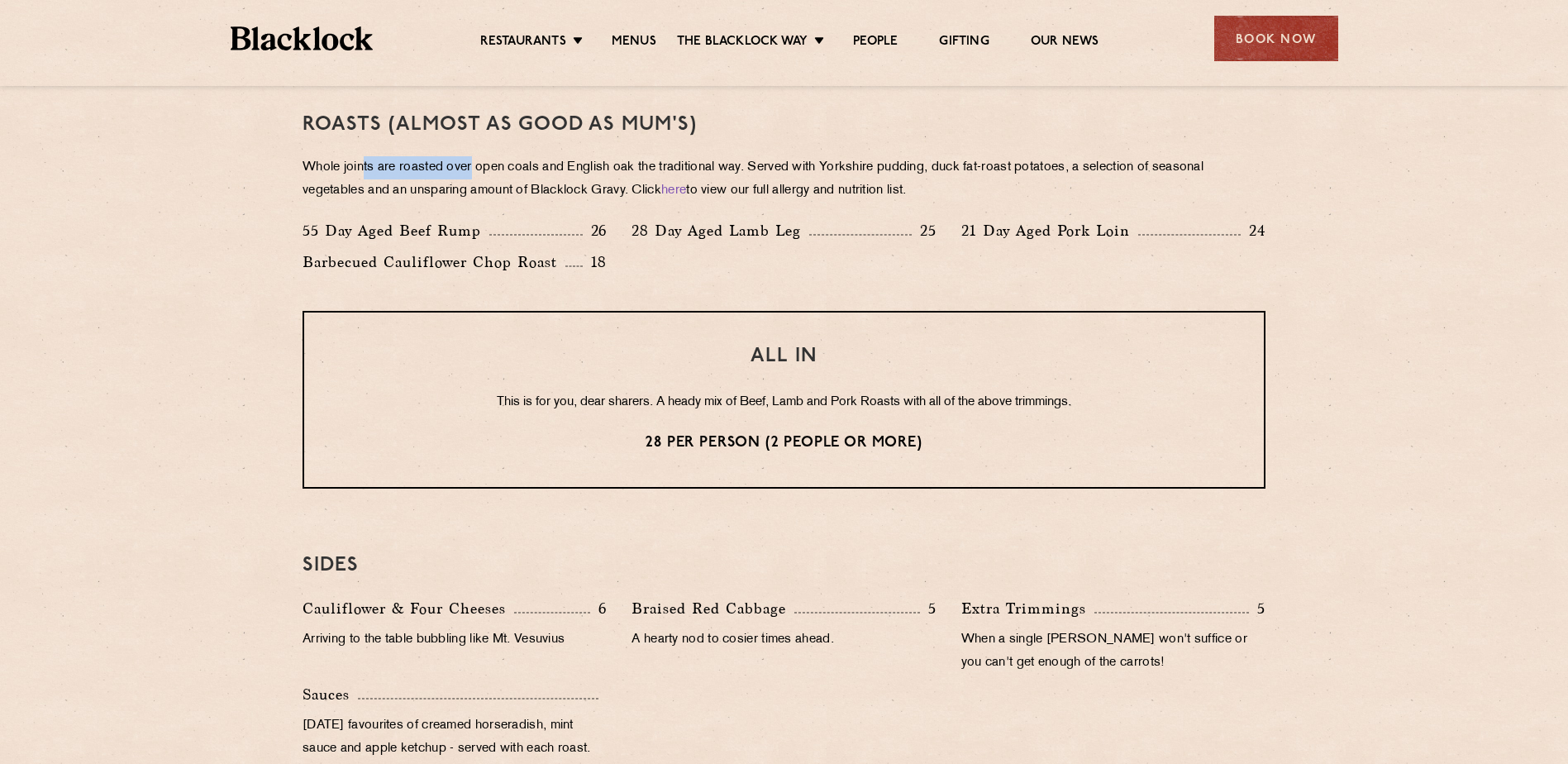
drag, startPoint x: 390, startPoint y: 171, endPoint x: 480, endPoint y: 175, distance: 90.1
click at [480, 175] on p "Whole joints are roasted over open coals and English oak the traditional way. S…" at bounding box center [783, 179] width 963 height 46
drag, startPoint x: 480, startPoint y: 175, endPoint x: 726, endPoint y: 177, distance: 246.0
click at [726, 177] on p "Whole joints are roasted over open coals and English oak the traditional way. S…" at bounding box center [783, 179] width 963 height 46
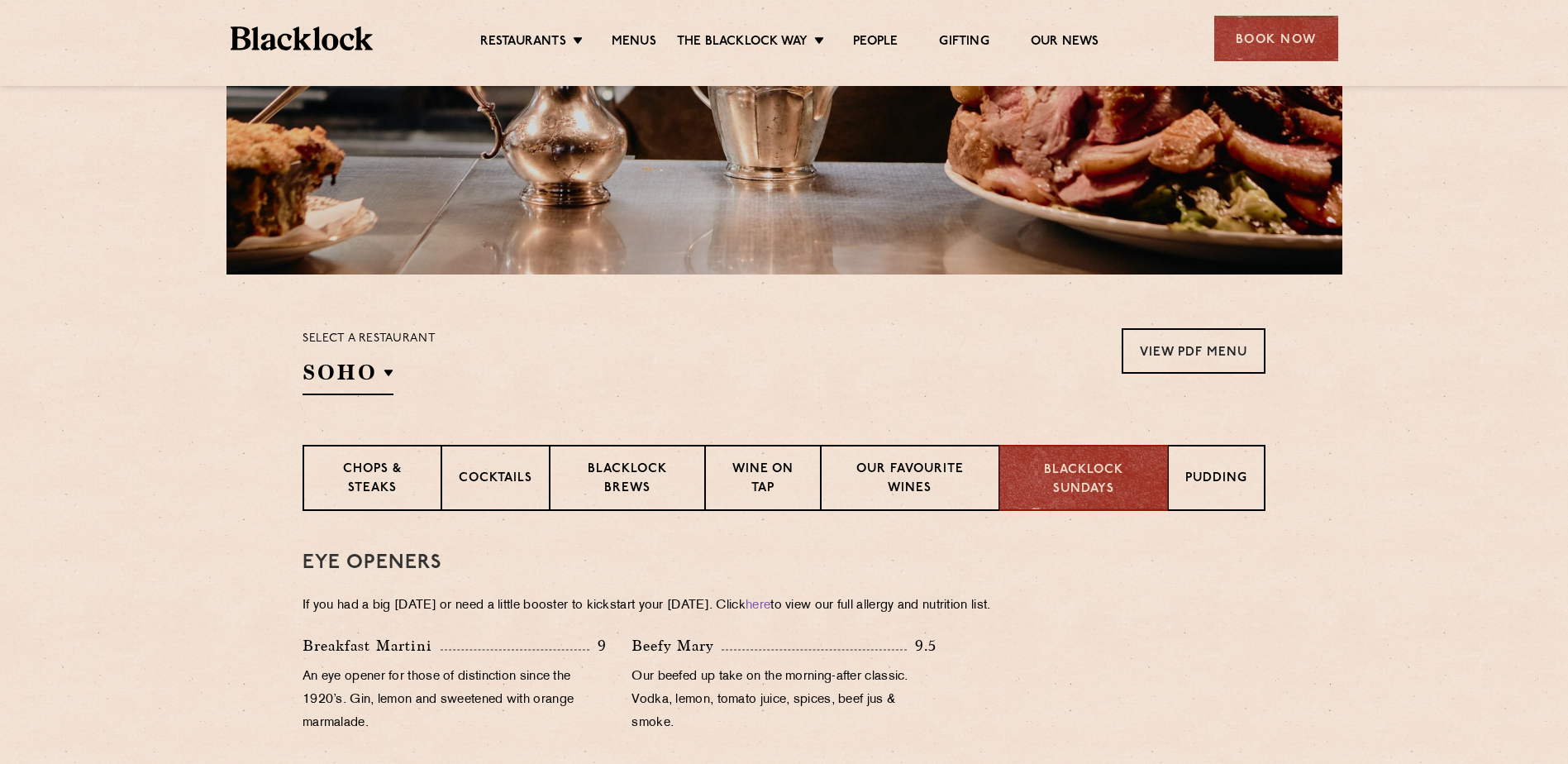
scroll to position [455, 0]
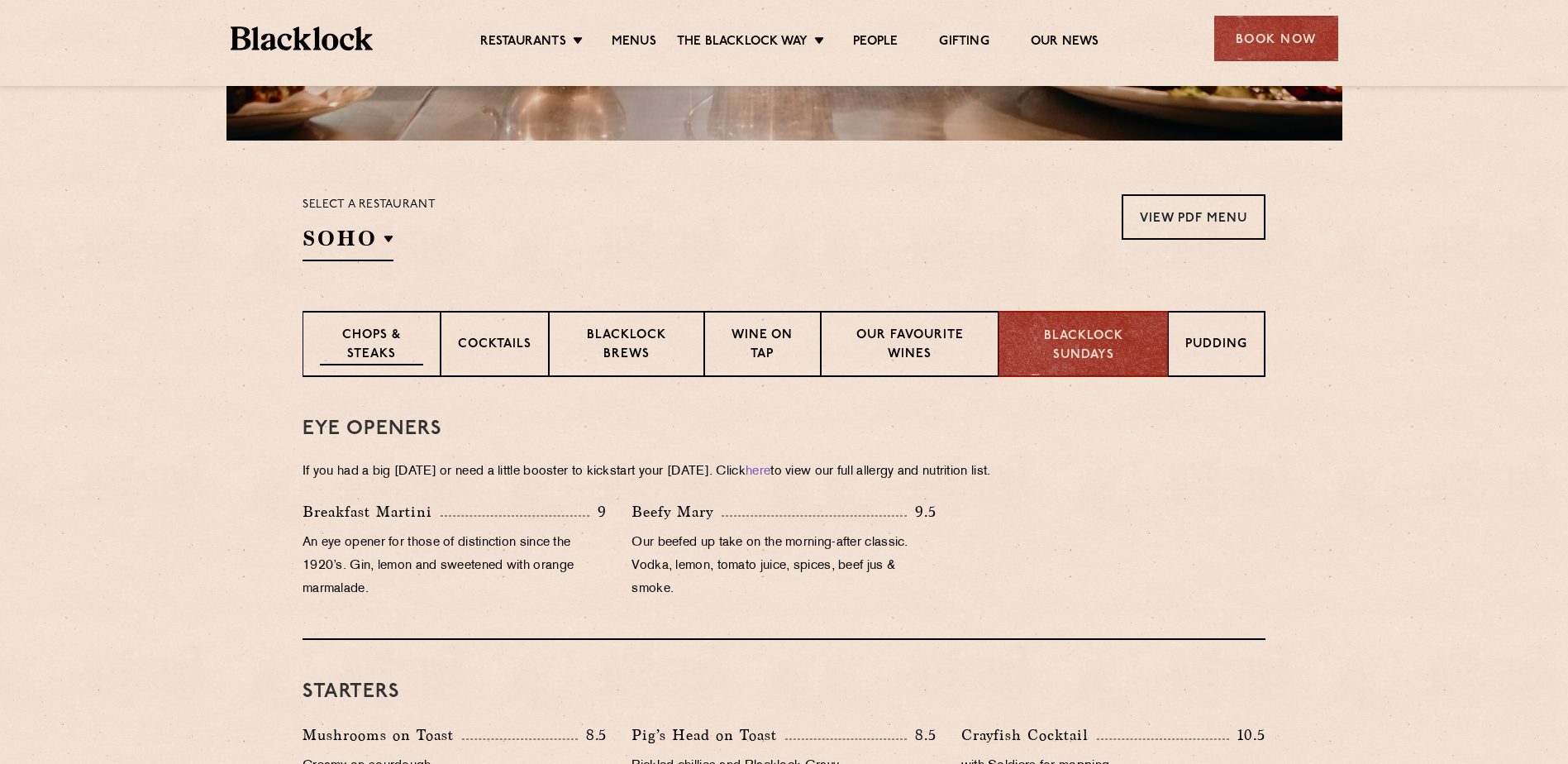
click at [372, 365] on p "Chops & Steaks" at bounding box center [372, 346] width 103 height 39
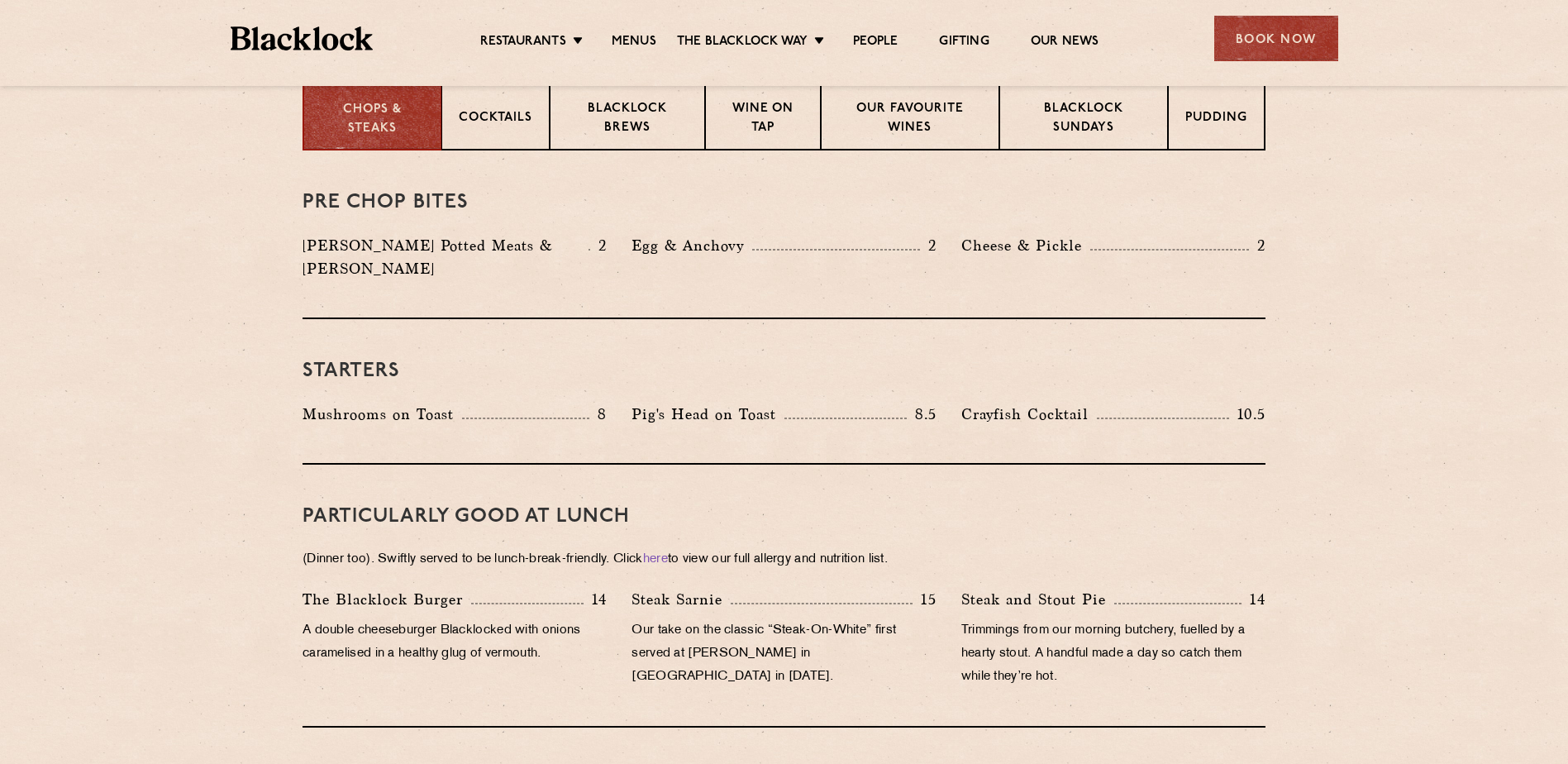
scroll to position [538, 0]
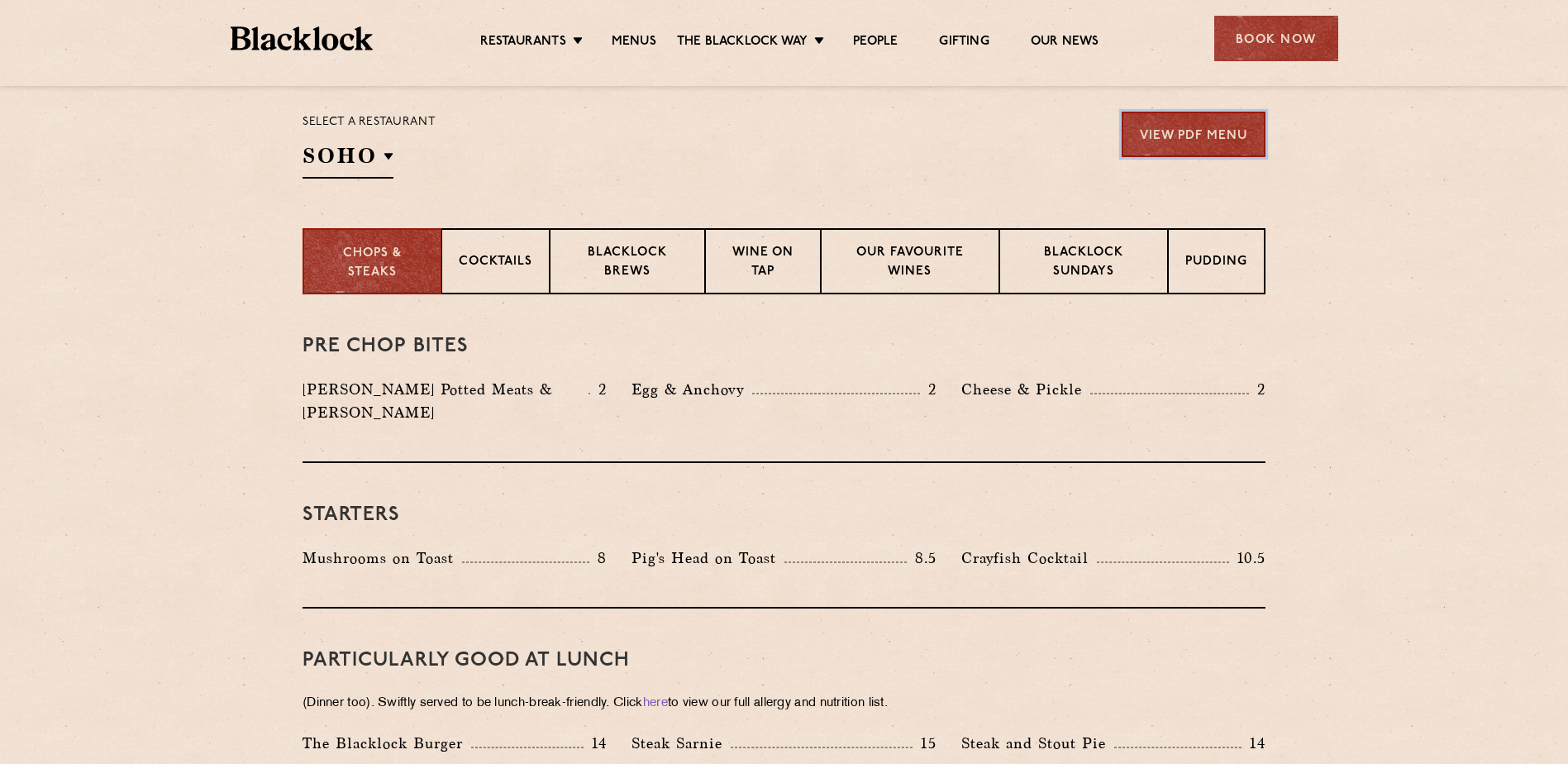
click at [1175, 131] on link "View PDF Menu" at bounding box center [1193, 134] width 143 height 45
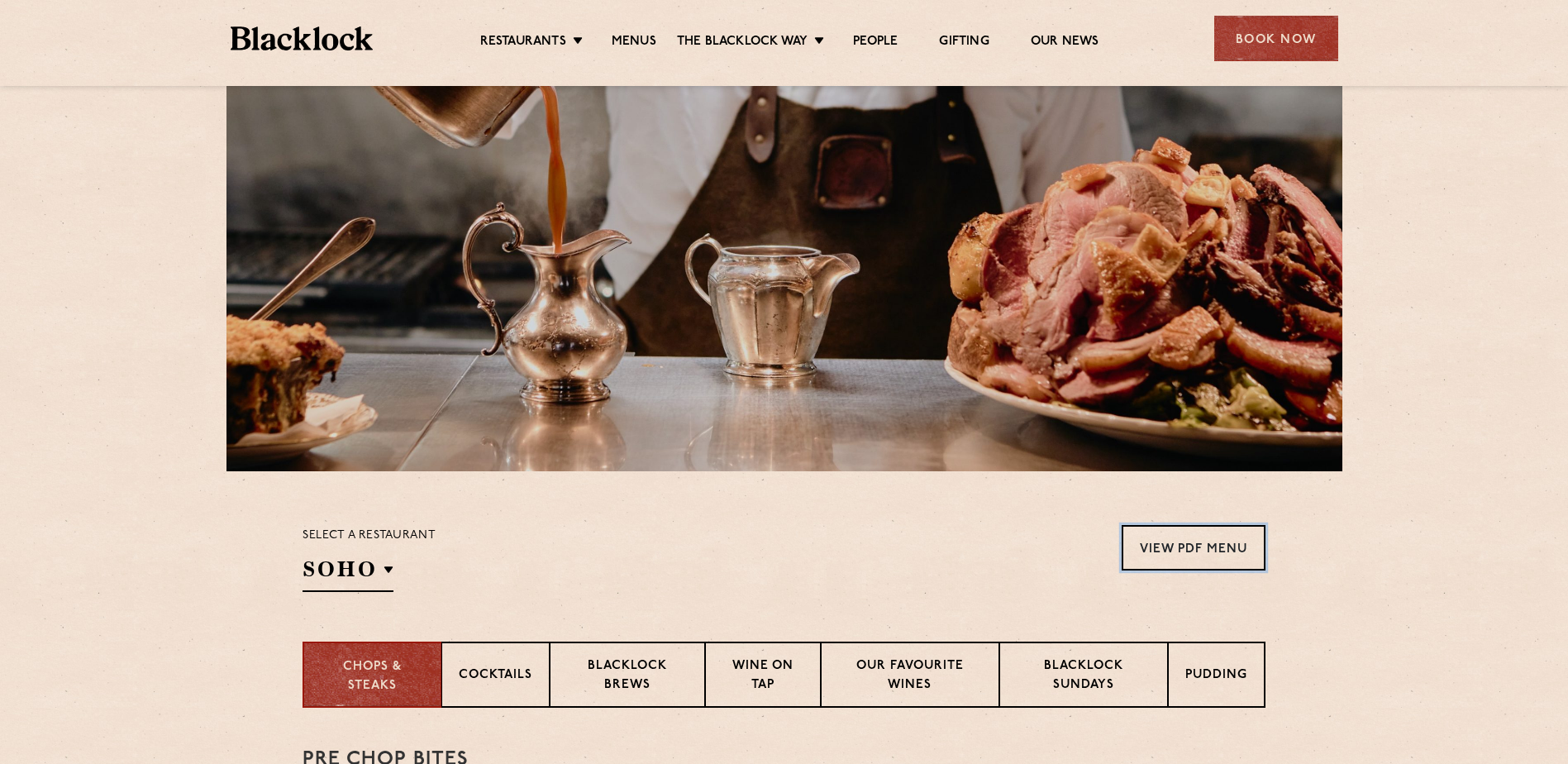
scroll to position [53, 0]
